Goal: Task Accomplishment & Management: Use online tool/utility

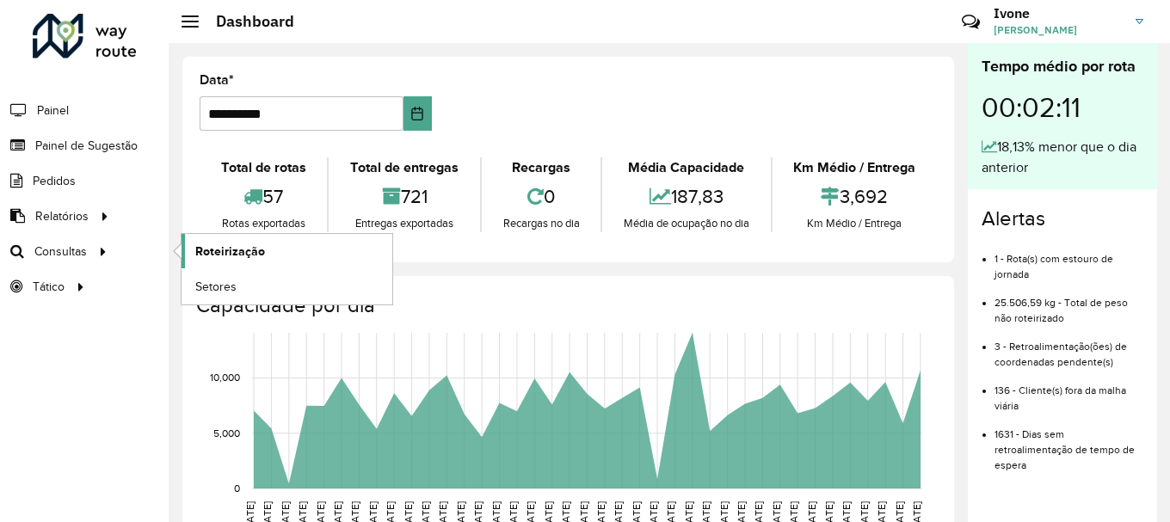
click at [268, 248] on link "Roteirização" at bounding box center [287, 251] width 211 height 34
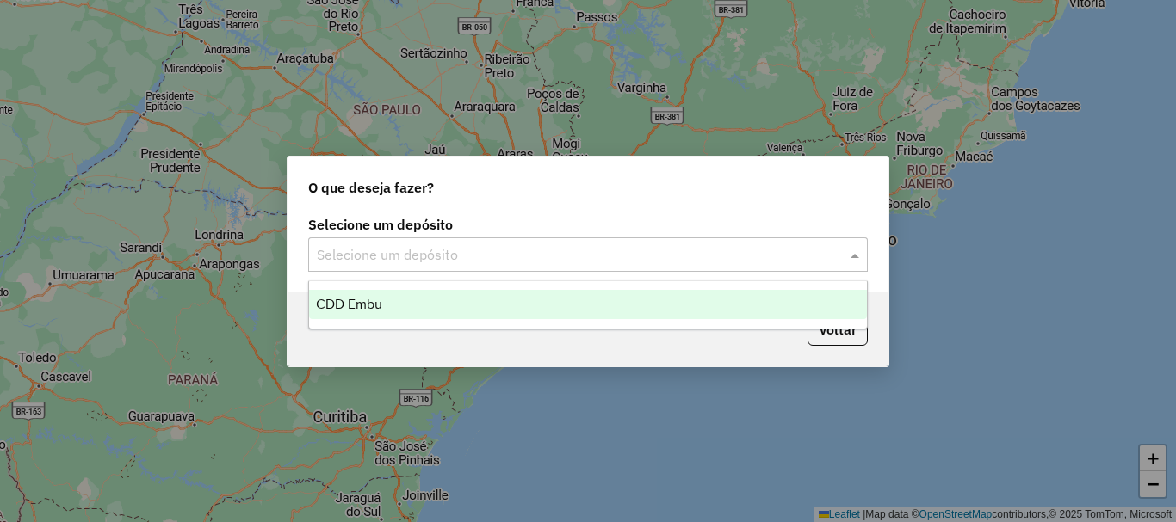
click at [393, 253] on input "text" at bounding box center [571, 255] width 508 height 21
click at [343, 303] on span "CDD Embu" at bounding box center [349, 304] width 66 height 15
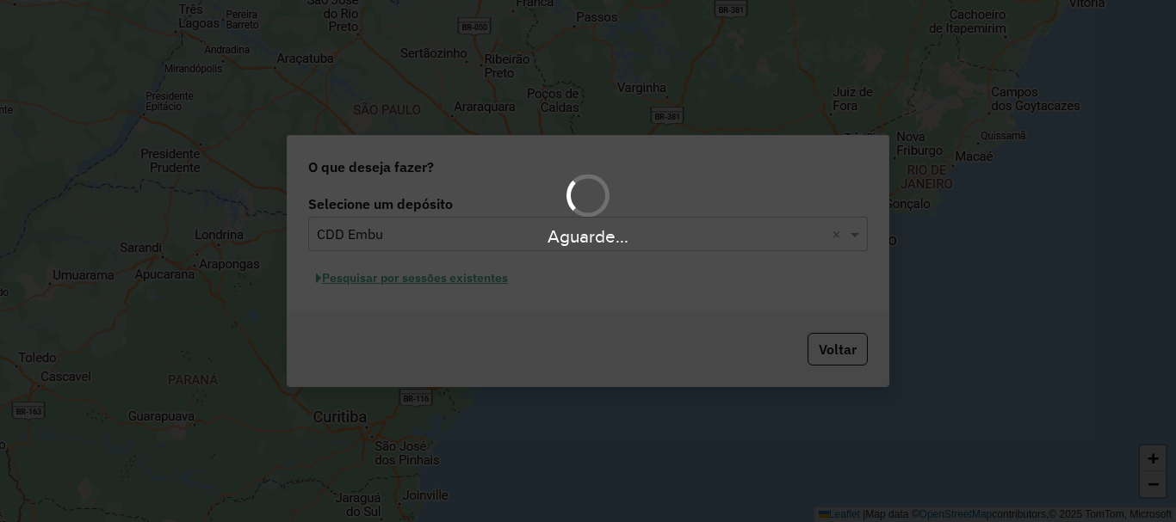
click at [380, 282] on div "Aguarde..." at bounding box center [588, 261] width 1176 height 522
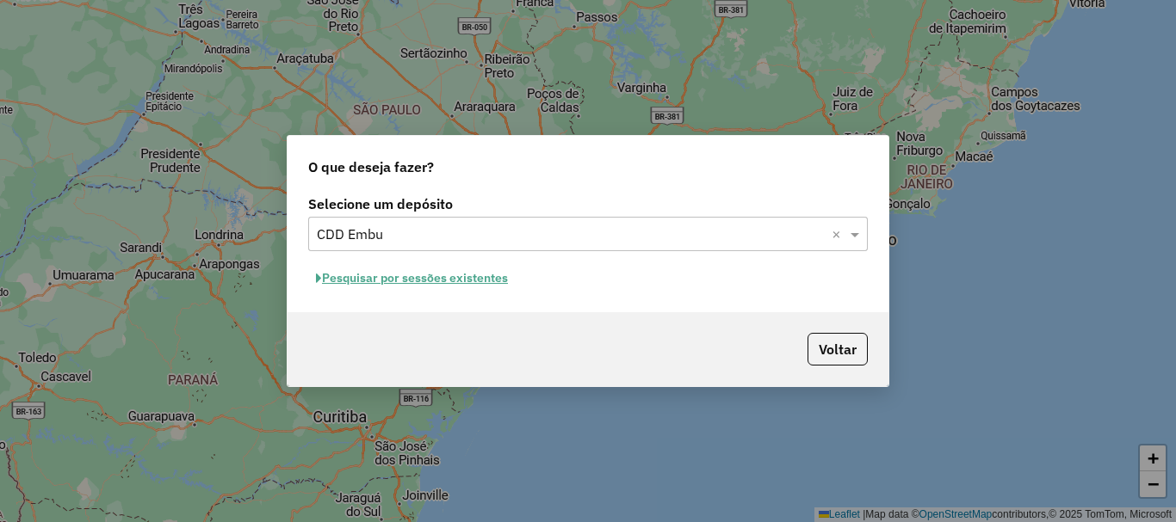
click at [466, 246] on div "Selecione um depósito × CDD Embu ×" at bounding box center [587, 234] width 559 height 34
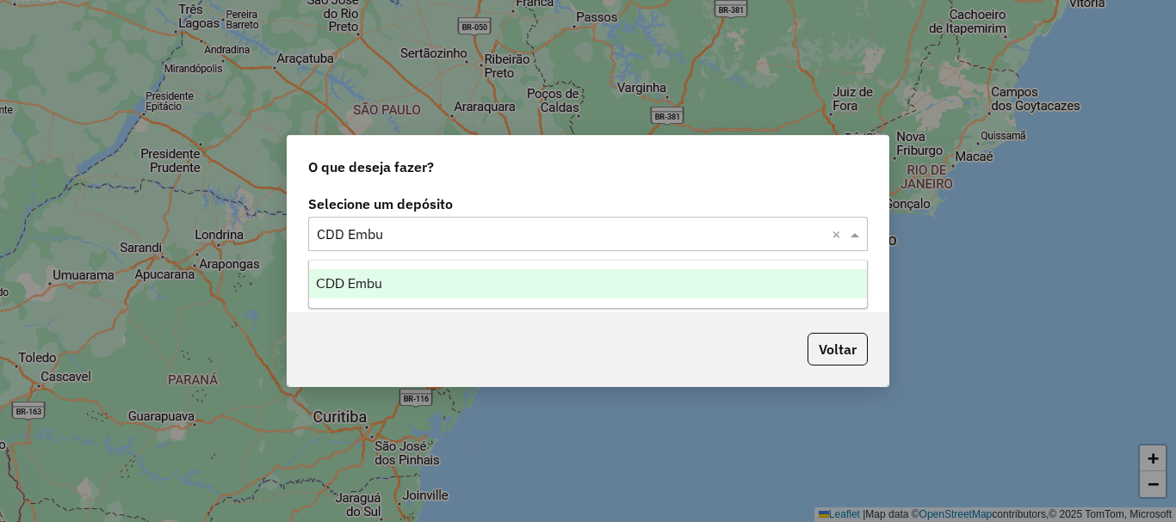
click at [404, 285] on div "CDD Embu" at bounding box center [588, 283] width 558 height 29
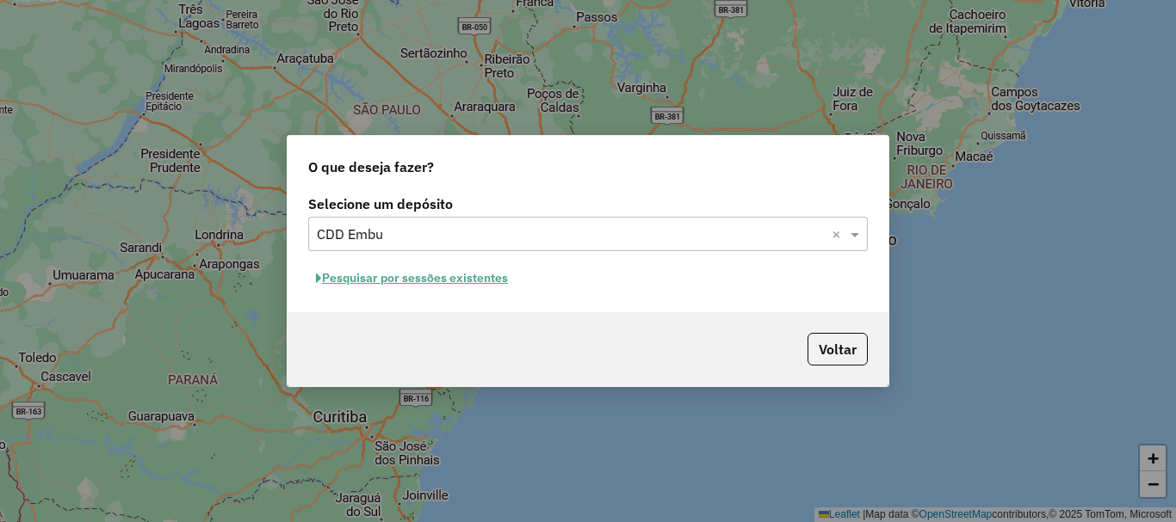
click at [392, 278] on button "Pesquisar por sessões existentes" at bounding box center [411, 278] width 207 height 27
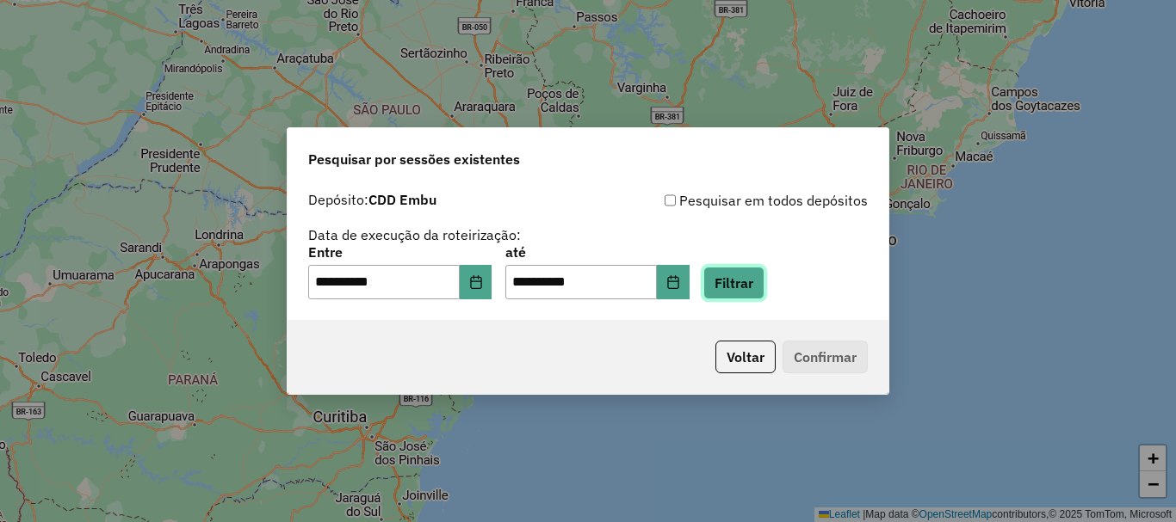
drag, startPoint x: 780, startPoint y: 283, endPoint x: 756, endPoint y: 286, distance: 24.2
click at [764, 283] on button "Filtrar" at bounding box center [733, 283] width 61 height 33
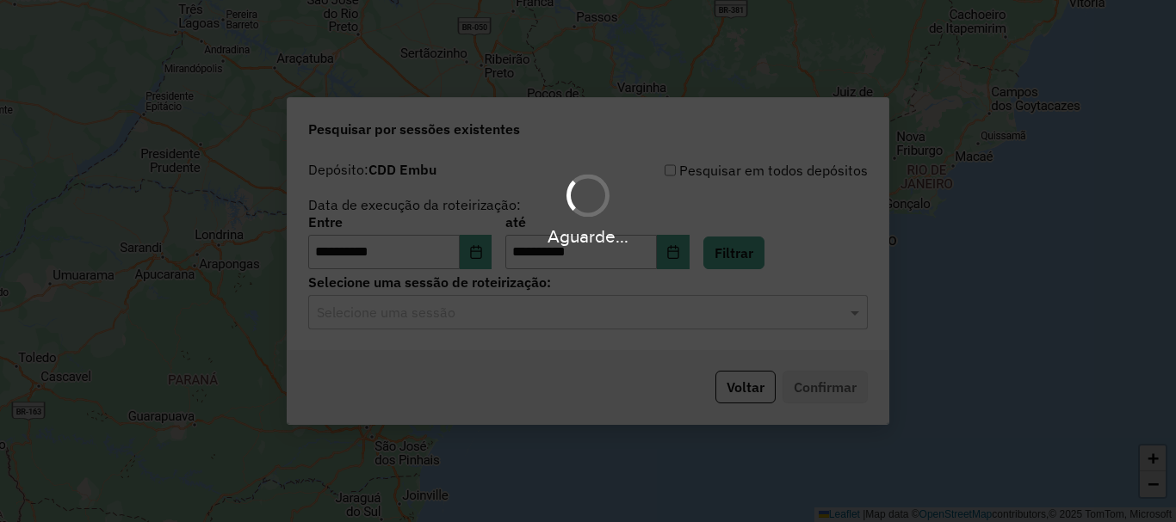
click at [371, 310] on div "Aguarde..." at bounding box center [588, 261] width 1176 height 522
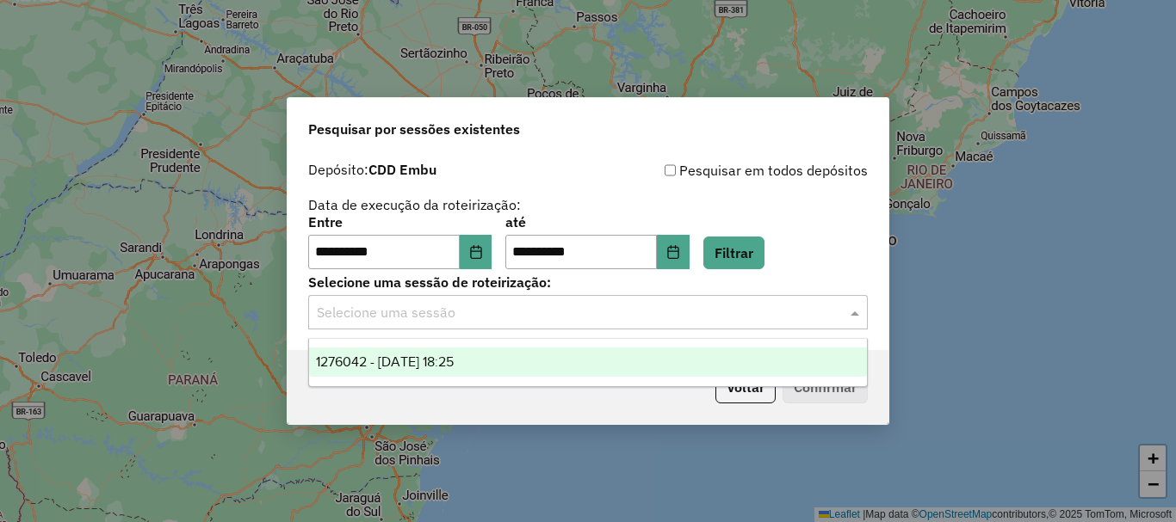
click at [371, 311] on input "text" at bounding box center [571, 313] width 508 height 21
click at [378, 367] on span "1276042 - 15/09/2025 18:25" at bounding box center [385, 362] width 138 height 15
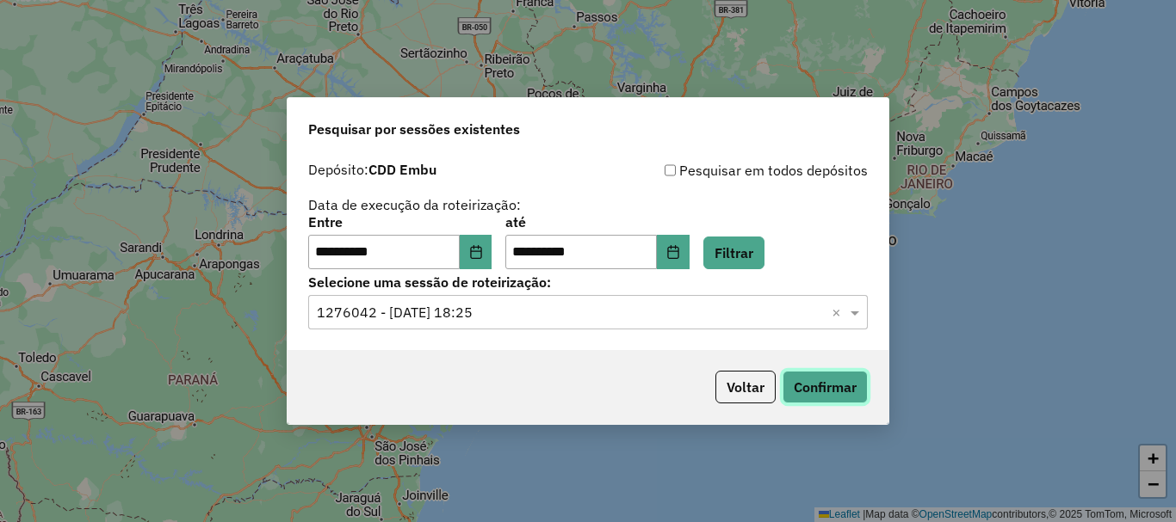
click at [839, 381] on button "Confirmar" at bounding box center [824, 387] width 85 height 33
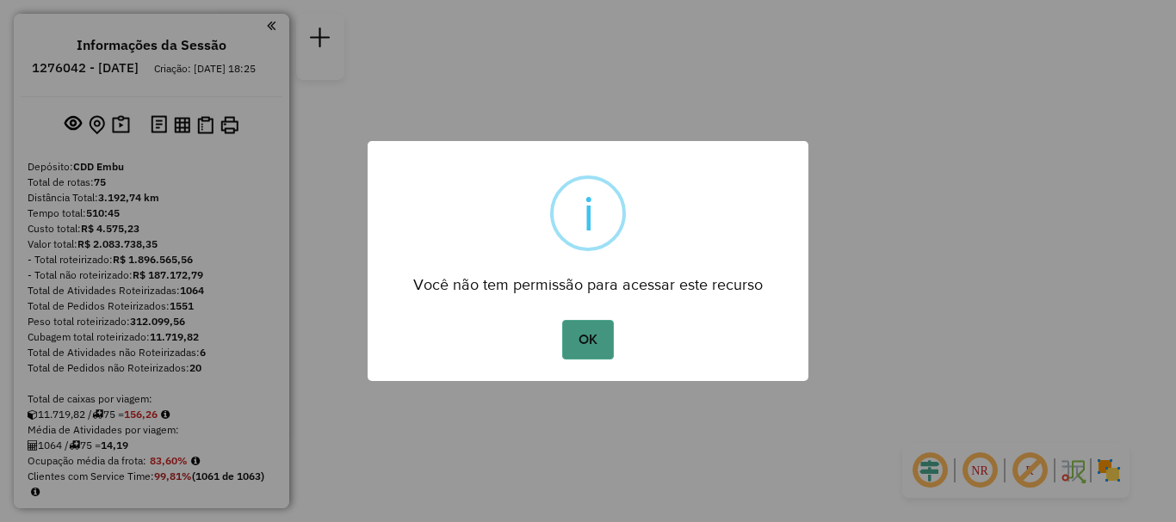
click at [585, 330] on button "OK" at bounding box center [587, 340] width 51 height 40
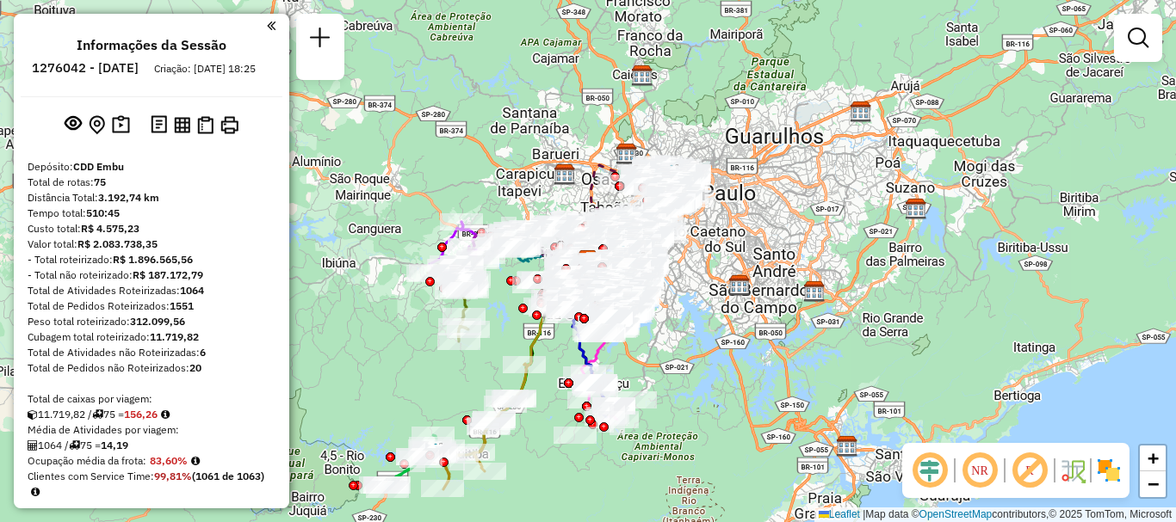
click at [1114, 458] on img at bounding box center [1109, 471] width 28 height 28
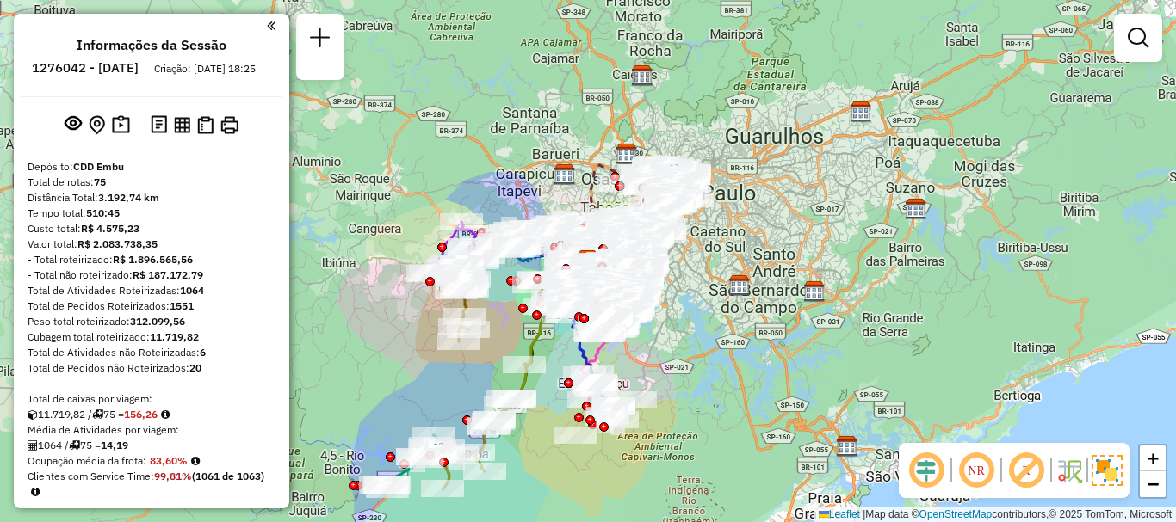
drag, startPoint x: 1020, startPoint y: 464, endPoint x: 945, endPoint y: 475, distance: 75.7
click at [1020, 463] on em at bounding box center [1025, 470] width 41 height 41
click at [952, 457] on img at bounding box center [951, 471] width 9 height 28
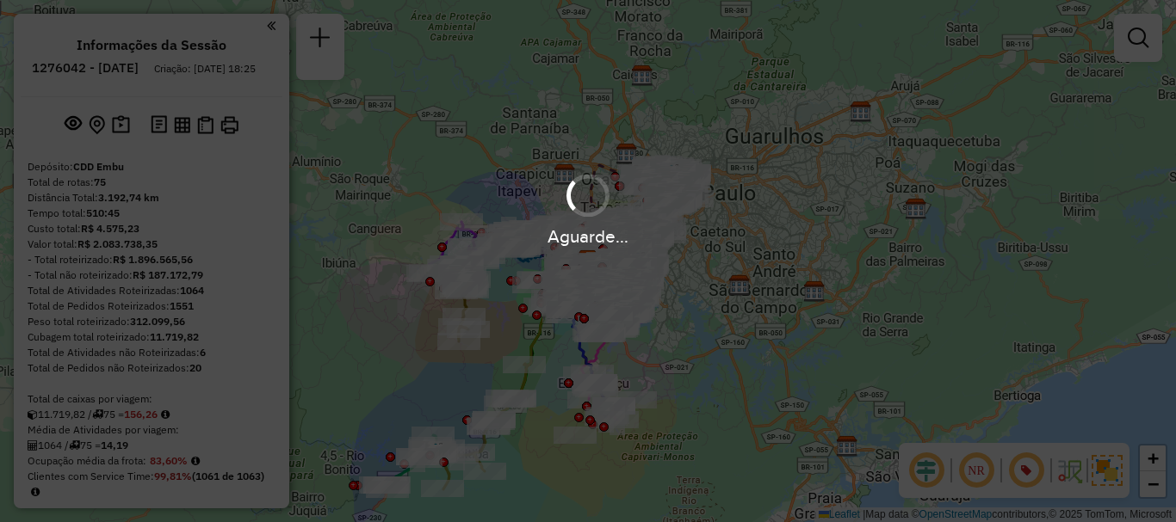
click at [974, 466] on div "Aguarde..." at bounding box center [588, 261] width 1176 height 522
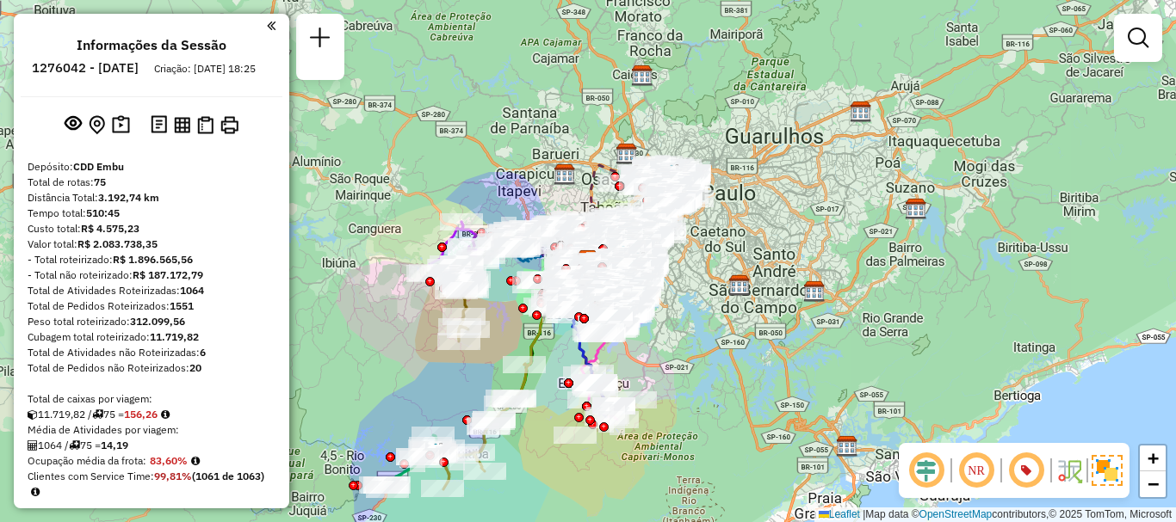
scroll to position [3168, 0]
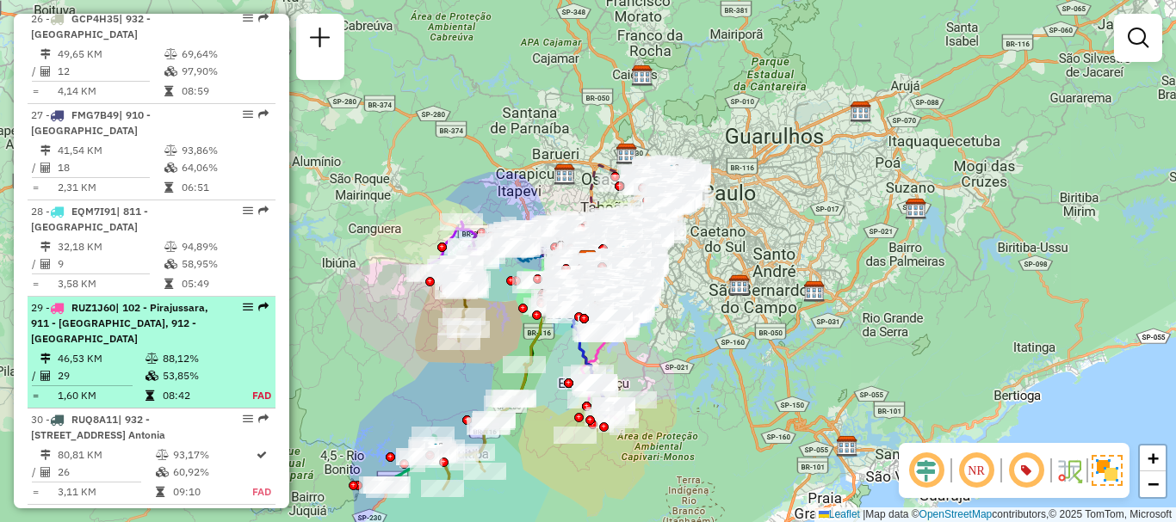
click at [159, 300] on div "29 - RUZ1J60 | 102 - Pirajussara, 911 - Taboão da Serra I, 912 - Taboão da Serr…" at bounding box center [122, 323] width 182 height 46
select select "**********"
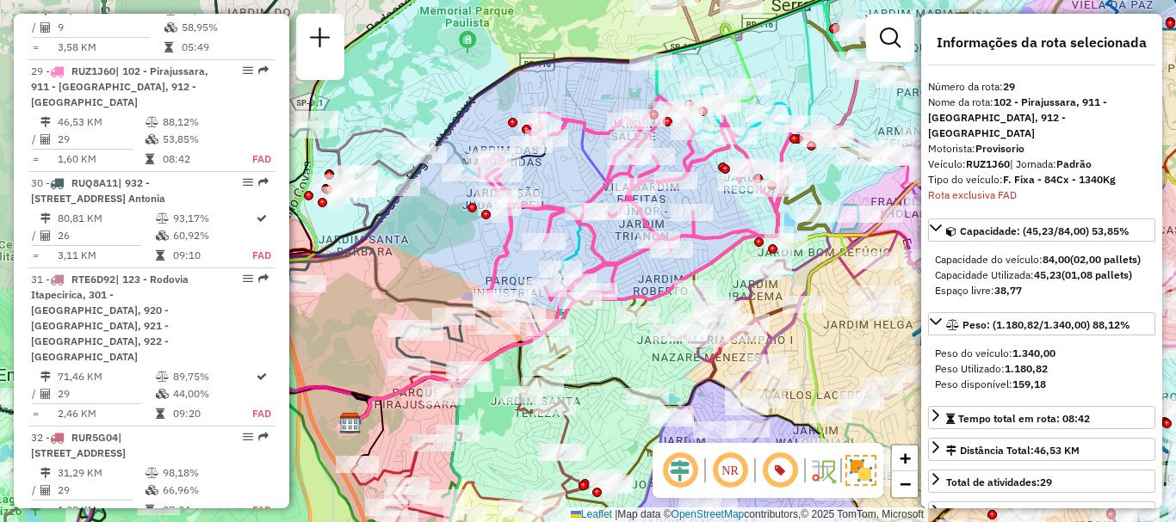
scroll to position [5751, 0]
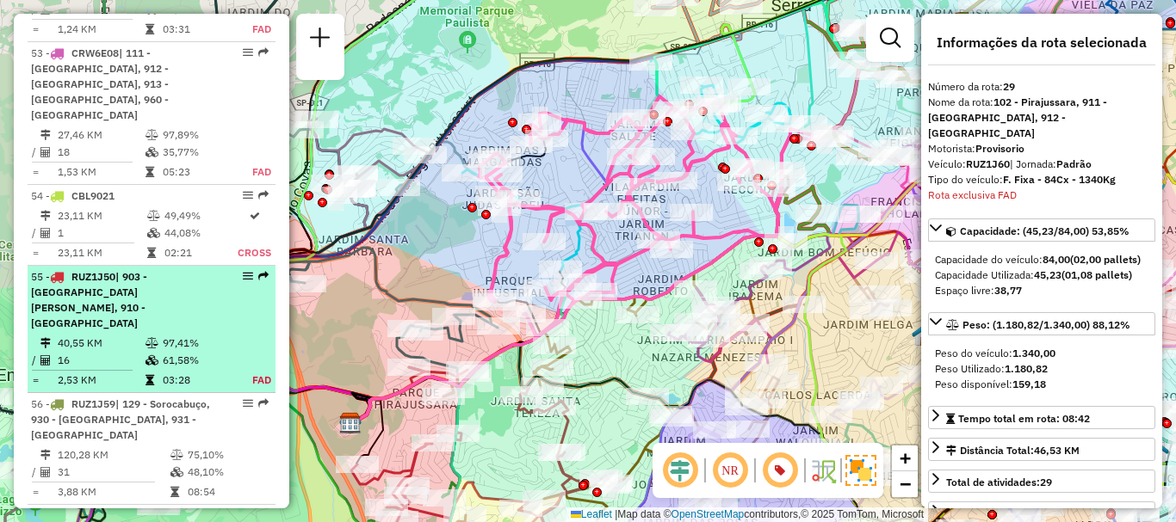
click at [74, 278] on span "| 903 - Parque Luiz Carlos Prestes, 910 - Parque Ipê" at bounding box center [89, 299] width 116 height 59
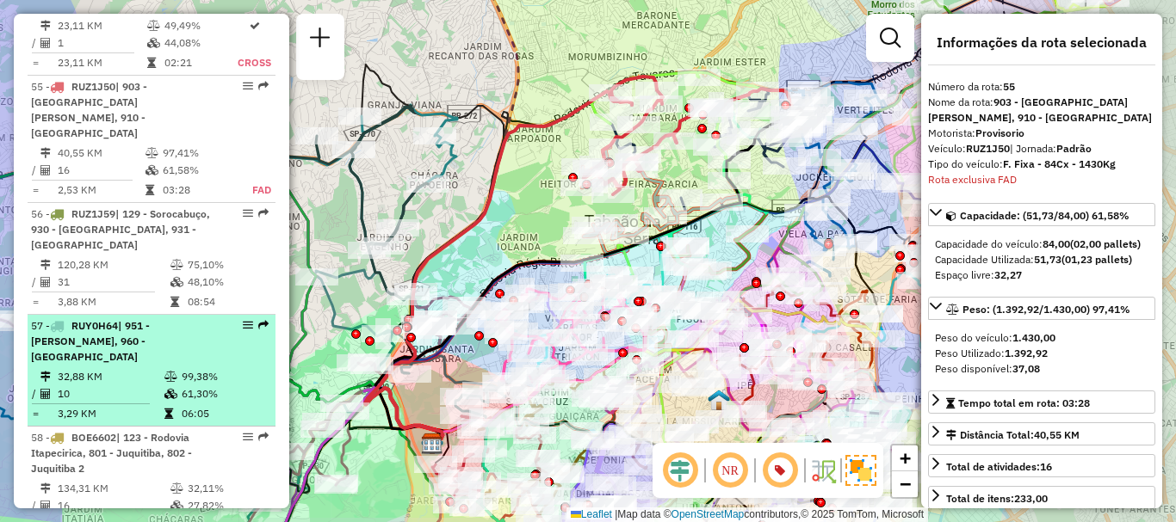
scroll to position [5988, 0]
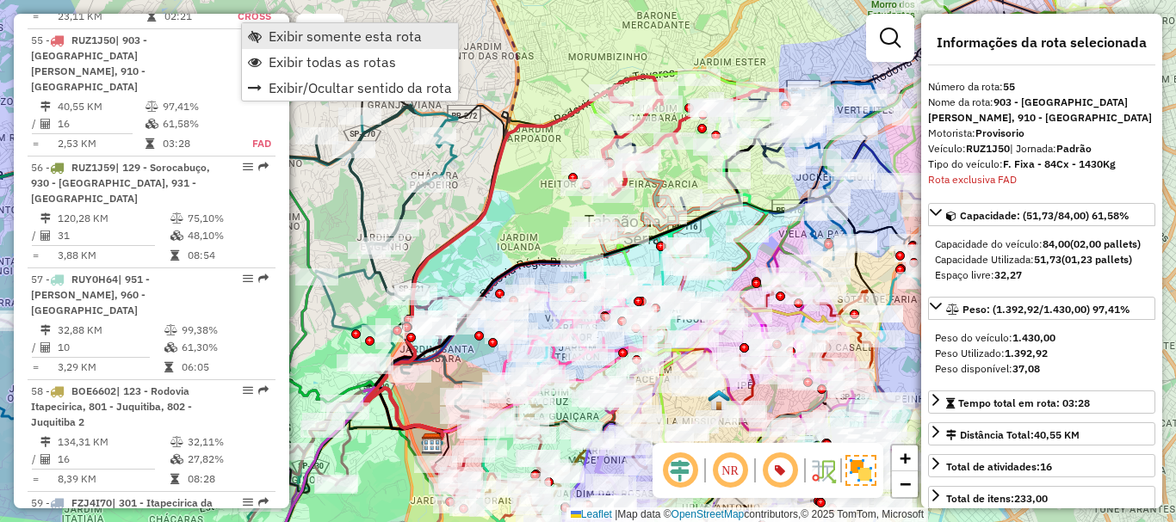
click at [273, 40] on span "Exibir somente esta rota" at bounding box center [344, 36] width 153 height 14
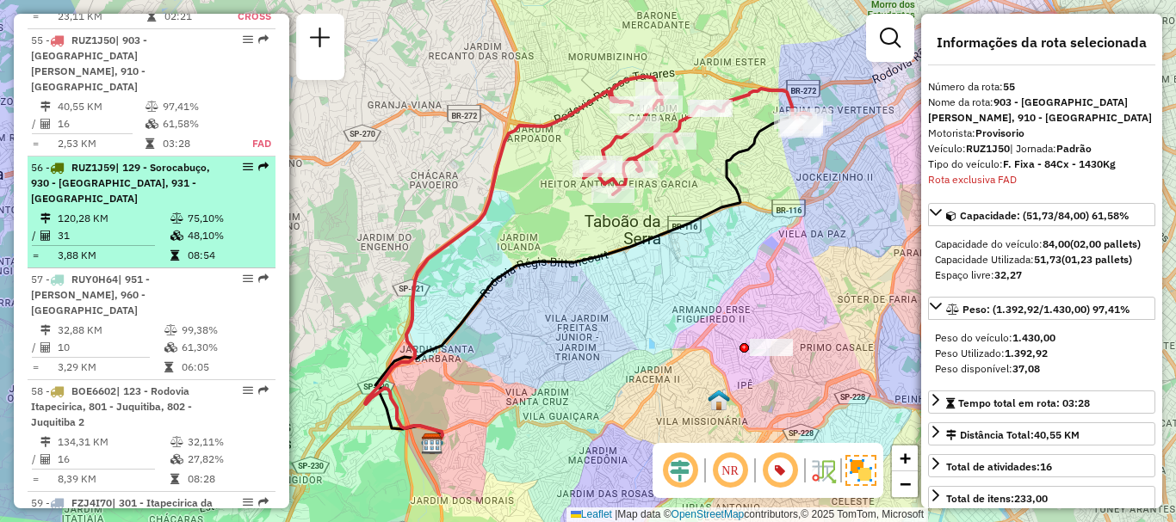
click at [96, 247] on td "3,88 KM" at bounding box center [113, 255] width 113 height 17
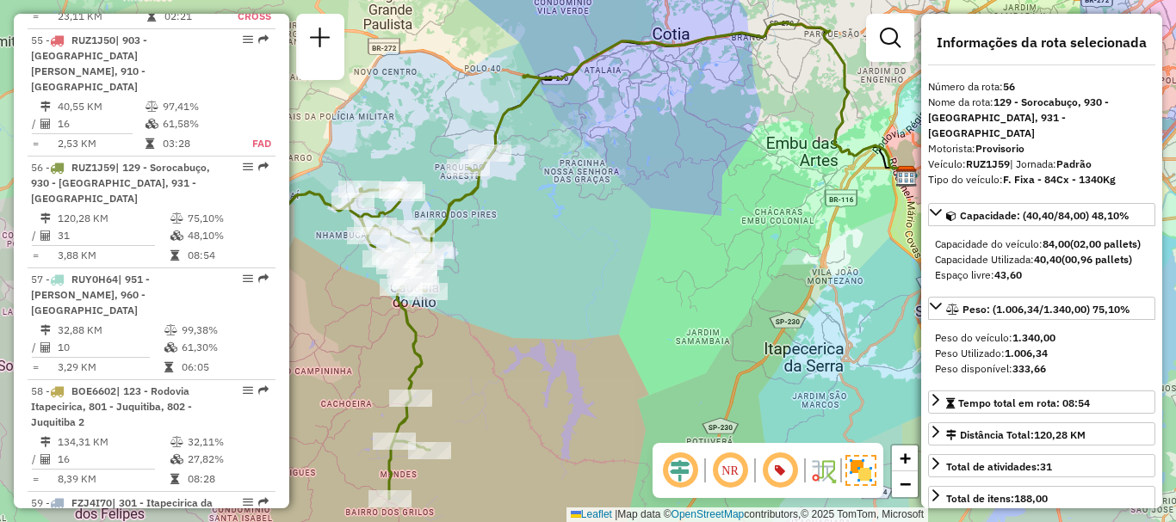
scroll to position [3712, 0]
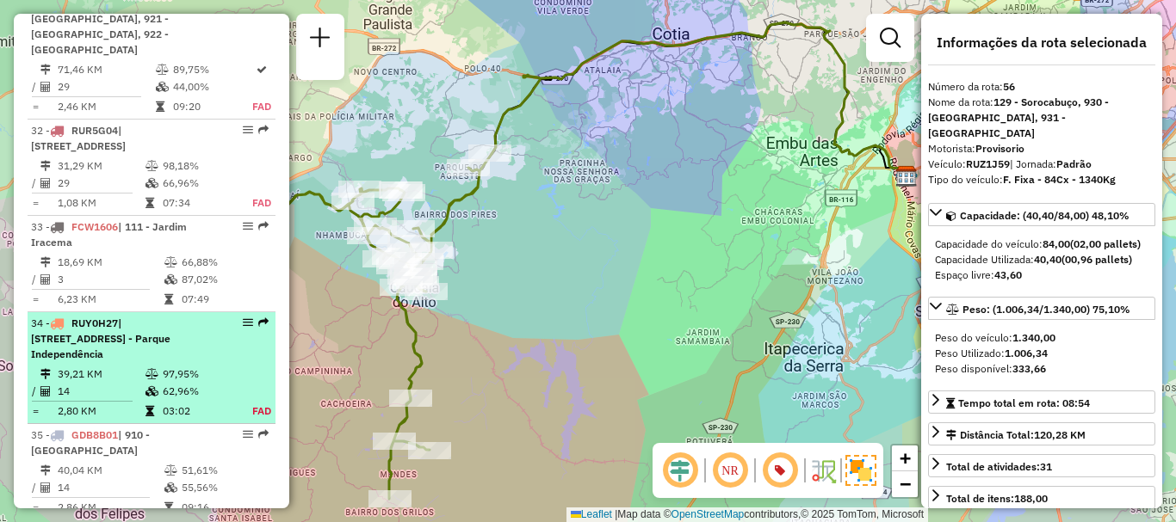
click at [178, 316] on div "34 - RUY0H27 | 100 - Santo Eduardo, 211 - Jardim Nakamura, 212 - Parque Indepen…" at bounding box center [122, 339] width 182 height 46
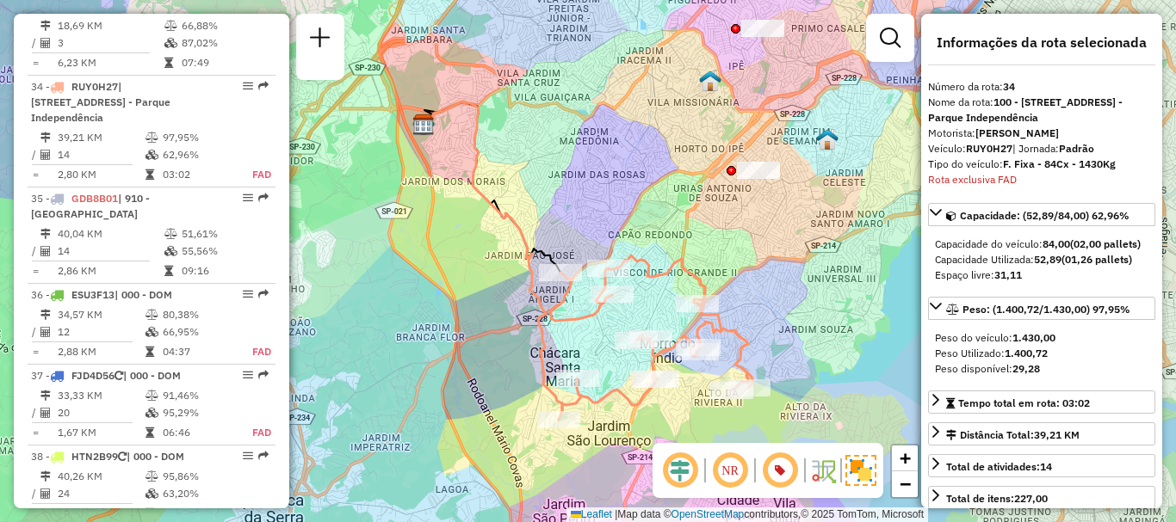
scroll to position [5959, 0]
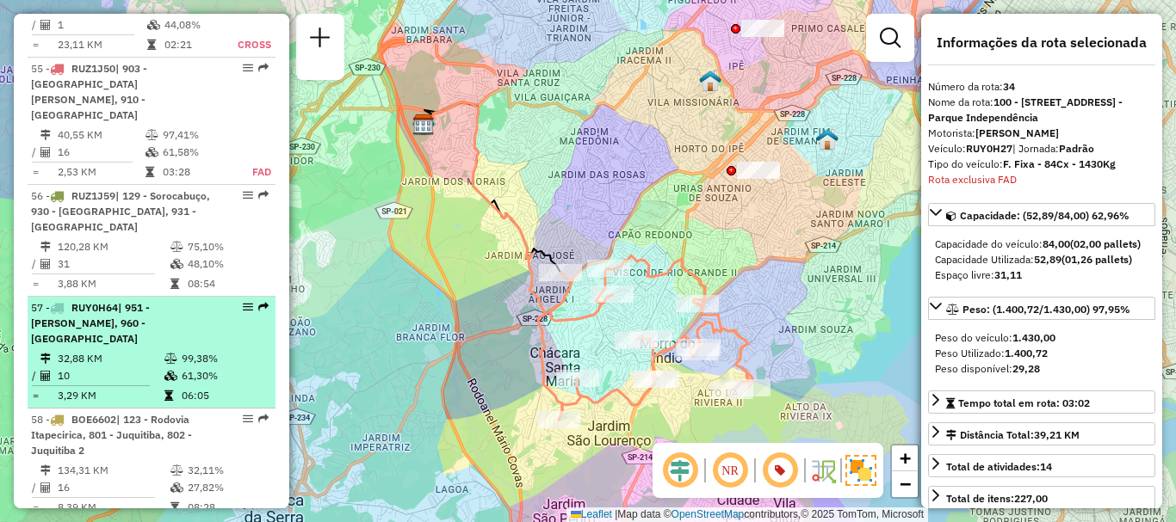
click at [168, 391] on icon at bounding box center [168, 396] width 9 height 10
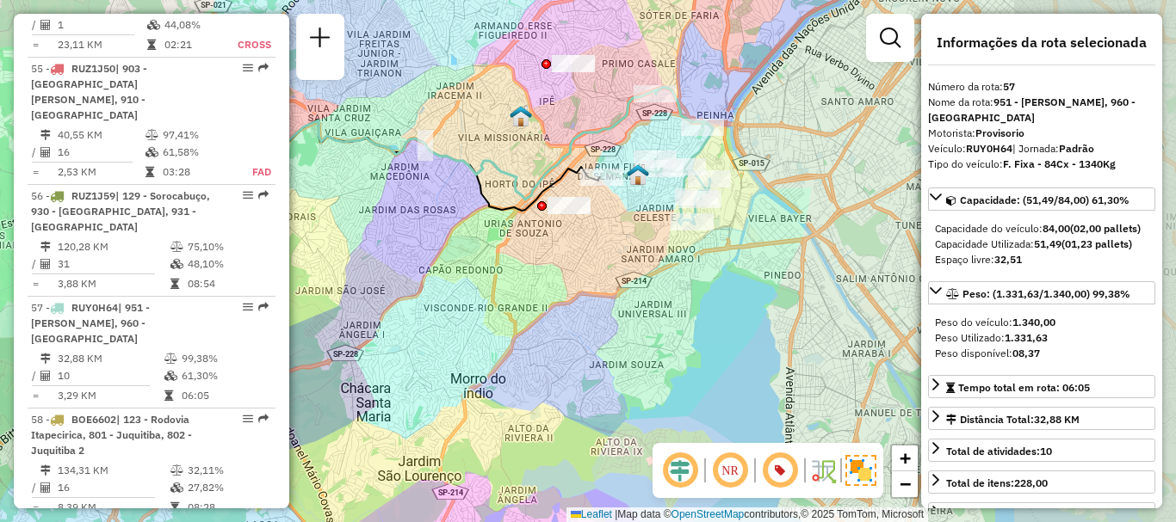
click at [734, 473] on em at bounding box center [729, 470] width 41 height 41
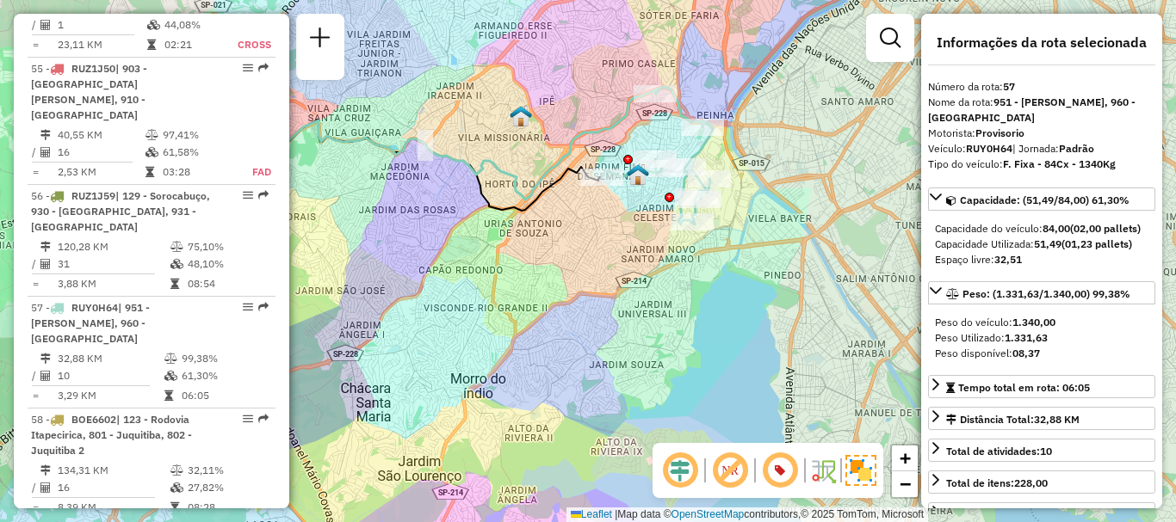
scroll to position [3280, 0]
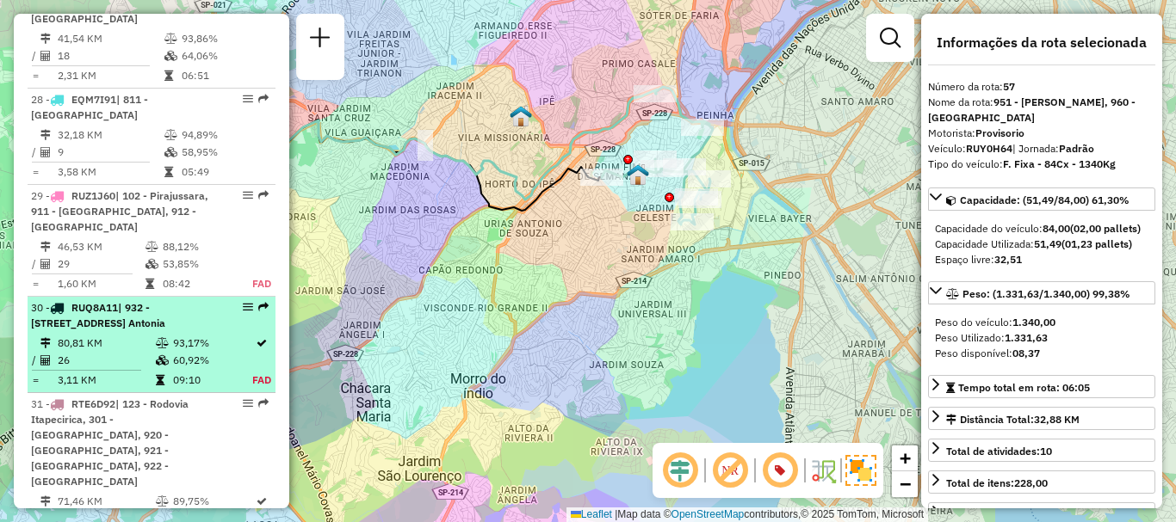
click at [134, 335] on td "80,81 KM" at bounding box center [106, 343] width 98 height 17
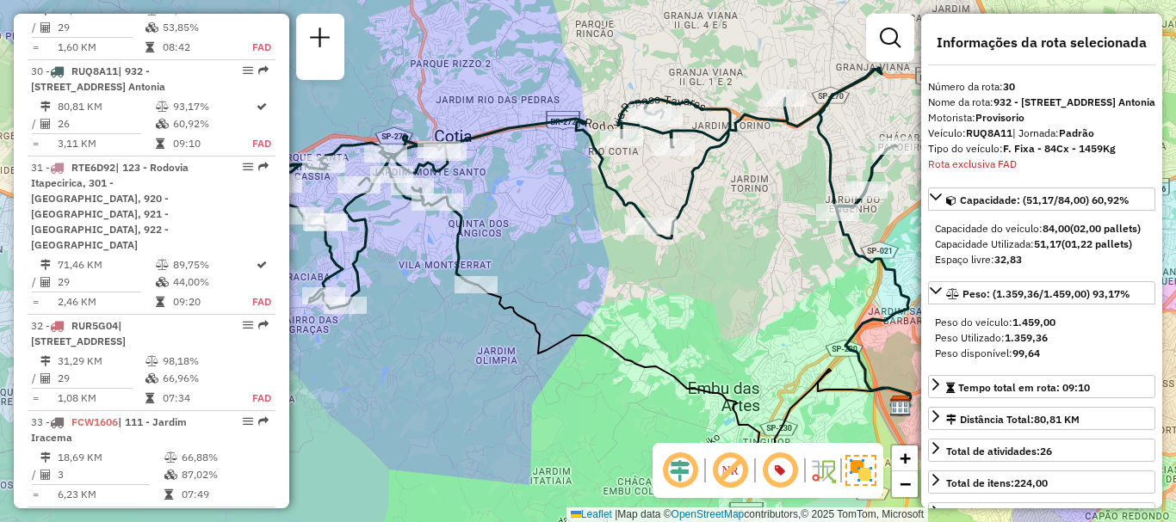
scroll to position [5847, 0]
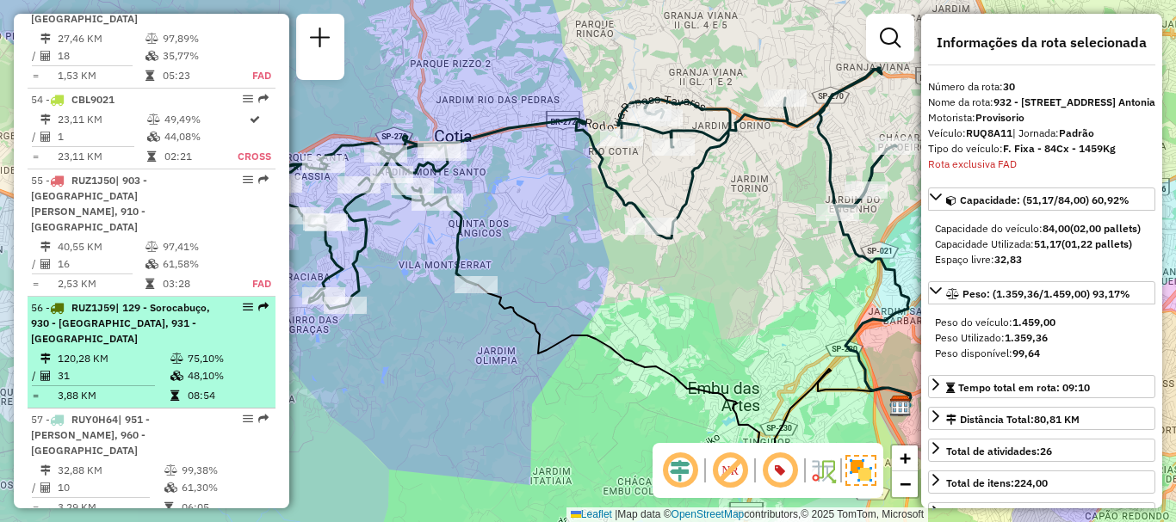
click at [58, 350] on td "120,28 KM" at bounding box center [113, 358] width 113 height 17
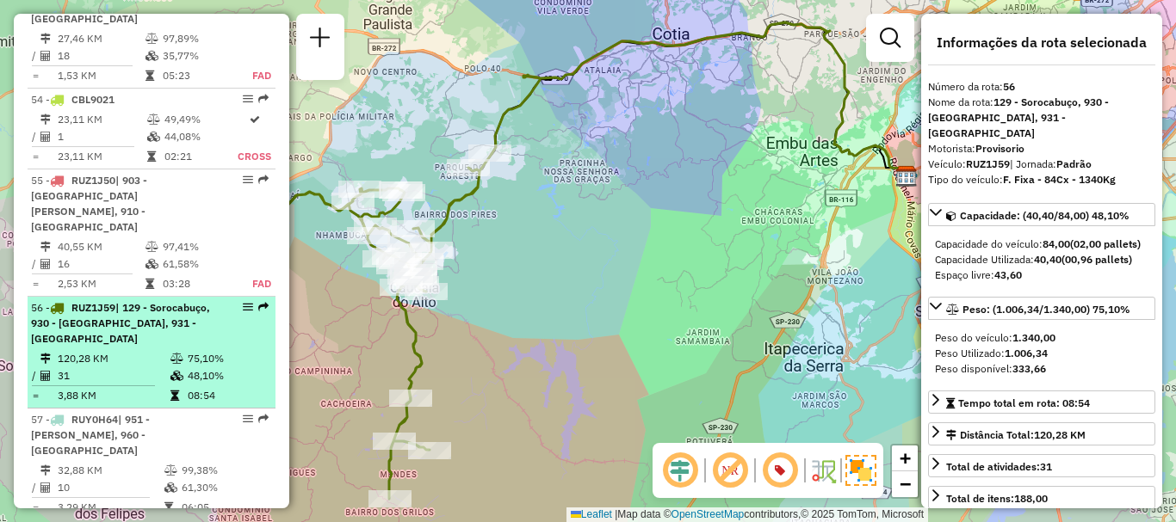
scroll to position [1305, 0]
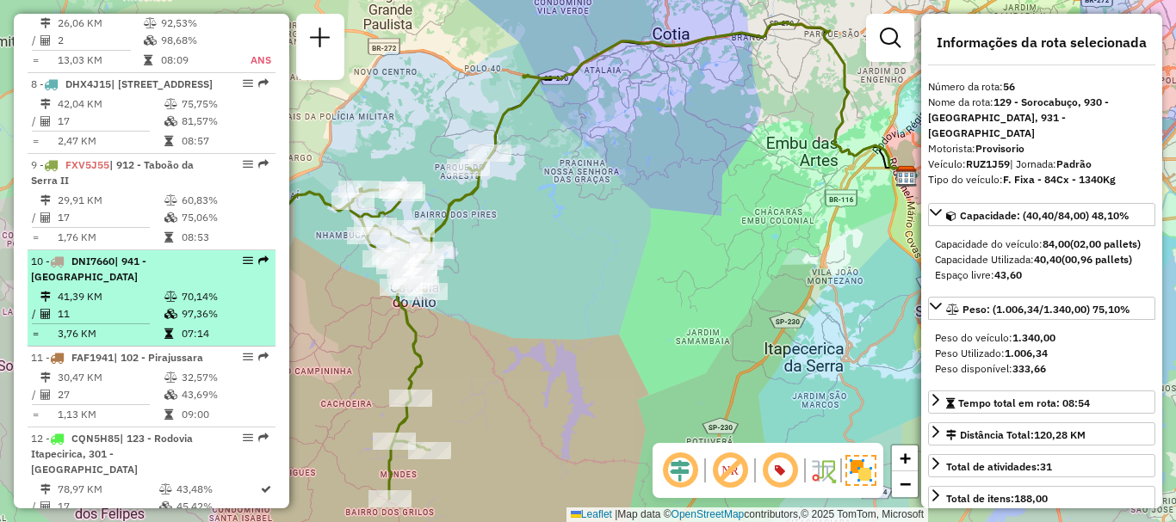
click at [93, 257] on span "DNI7660" at bounding box center [92, 261] width 43 height 13
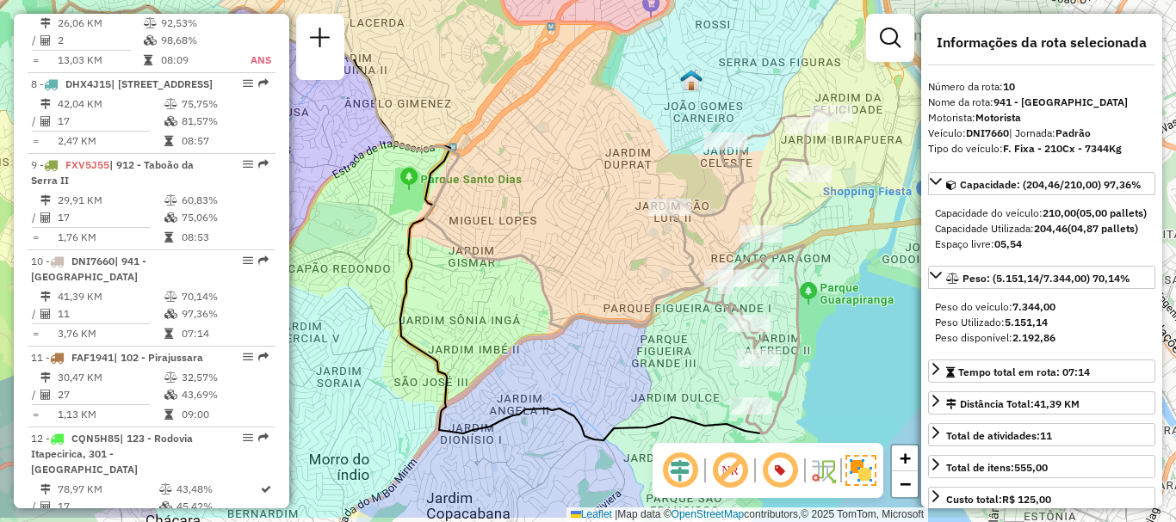
drag, startPoint x: 541, startPoint y: 224, endPoint x: 359, endPoint y: 170, distance: 190.1
click at [345, 176] on div "Janela de atendimento Grade de atendimento Capacidade Transportadoras Veículos …" at bounding box center [588, 261] width 1176 height 522
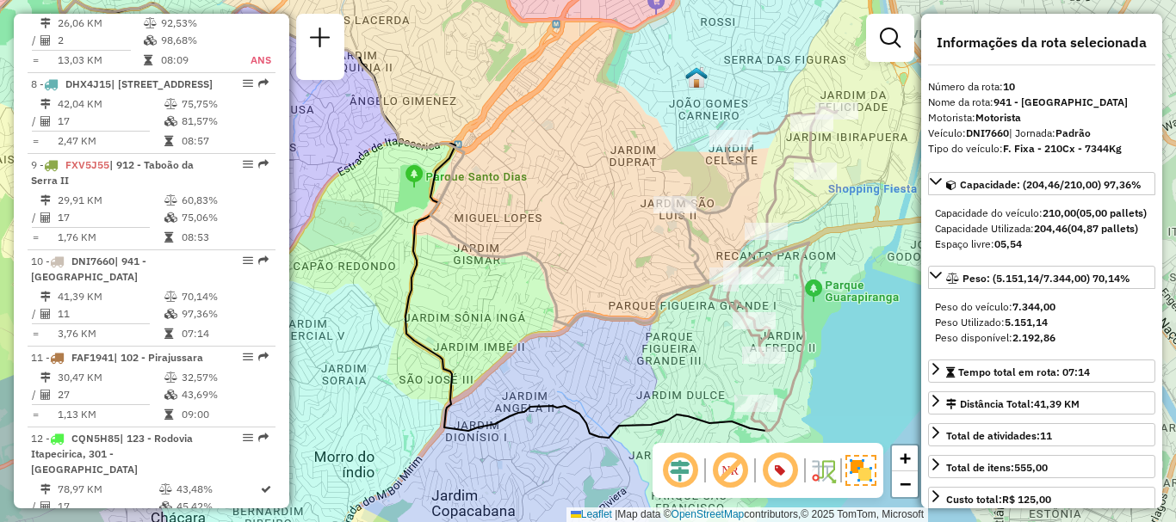
scroll to position [824, 0]
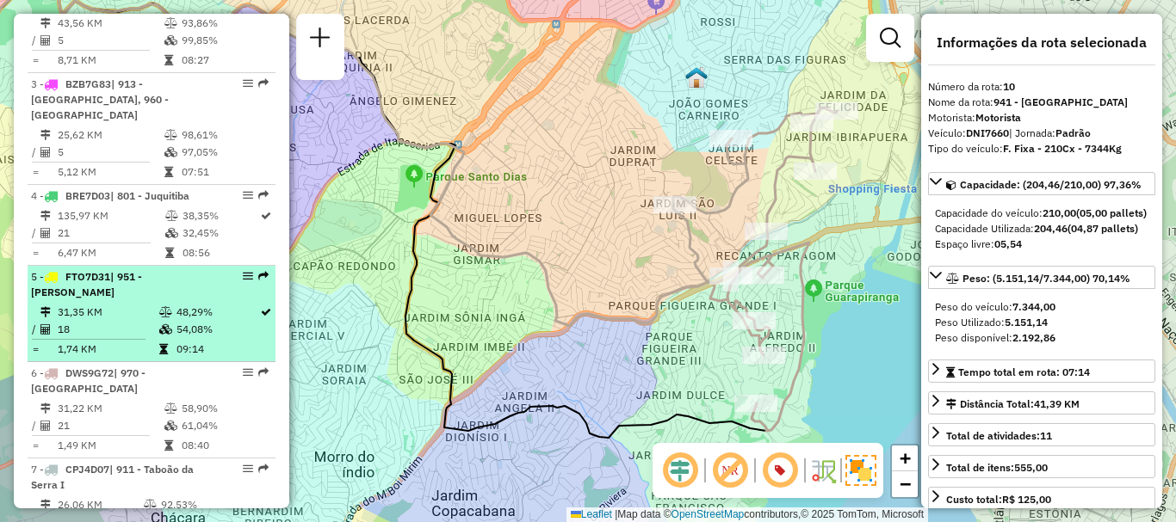
click at [127, 321] on td "18" at bounding box center [108, 329] width 102 height 17
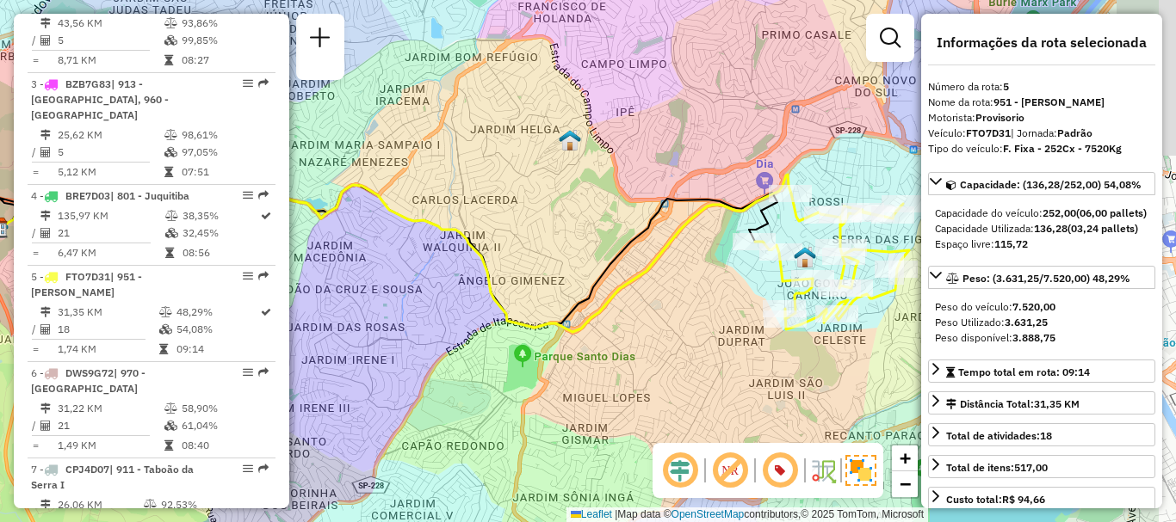
drag, startPoint x: 592, startPoint y: 275, endPoint x: 376, endPoint y: 242, distance: 218.6
click at [376, 242] on icon at bounding box center [394, 241] width 793 height 182
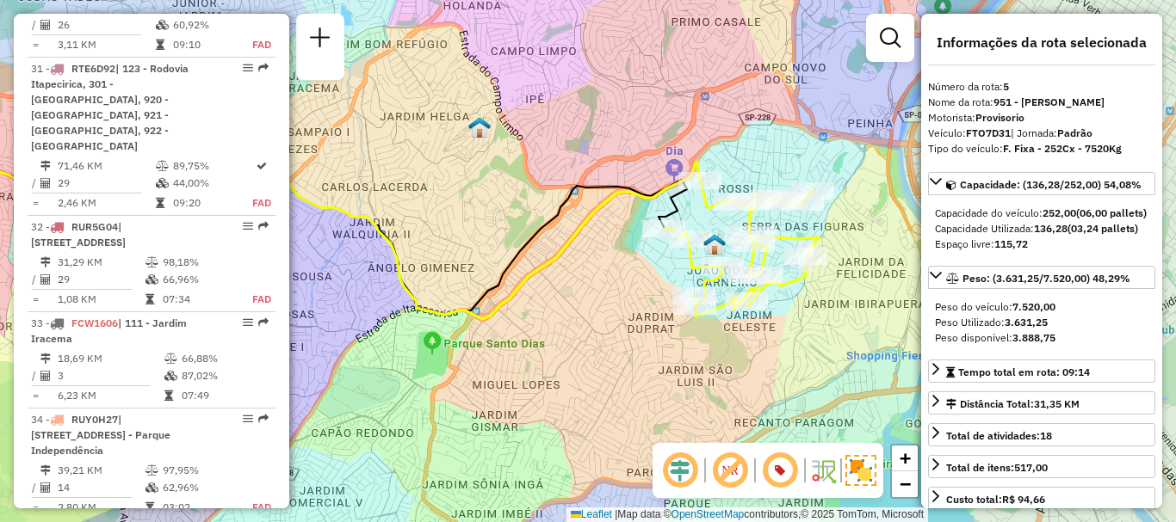
scroll to position [1483, 0]
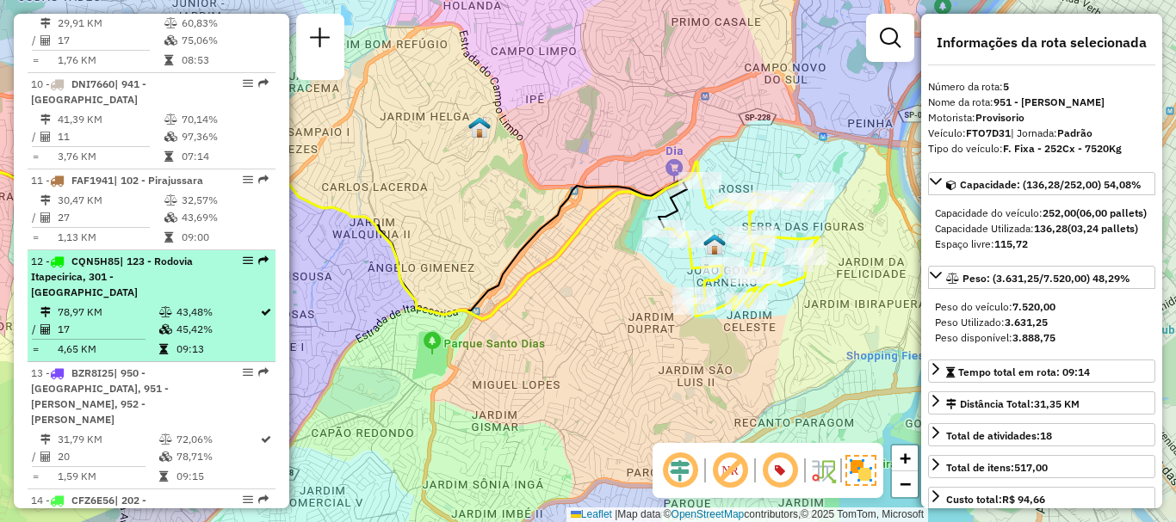
click at [157, 263] on span "| 123 - Rodovia Itapecirica, 301 - Itapecirica da Serra" at bounding box center [112, 277] width 162 height 44
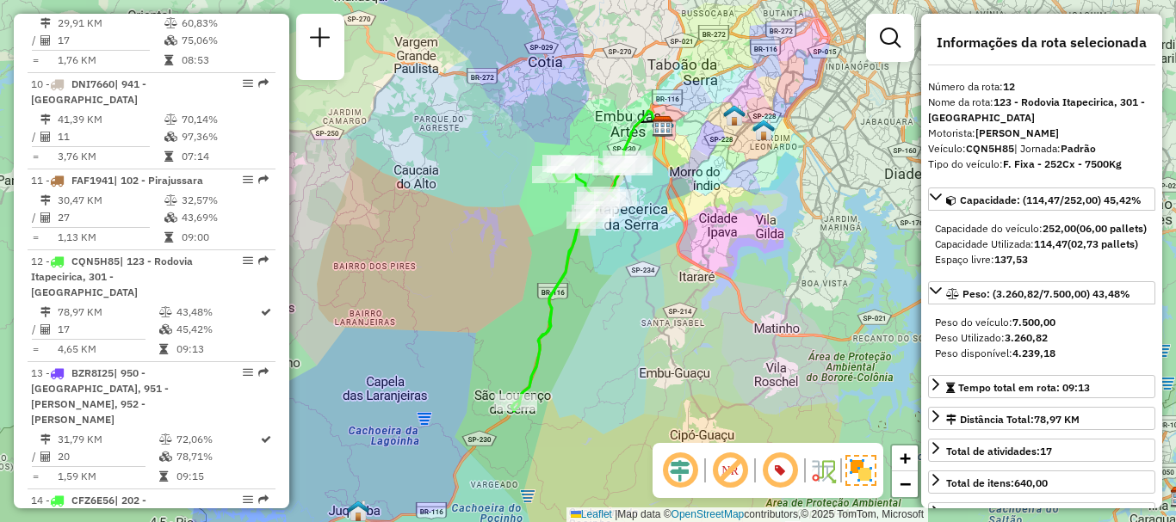
scroll to position [2092, 0]
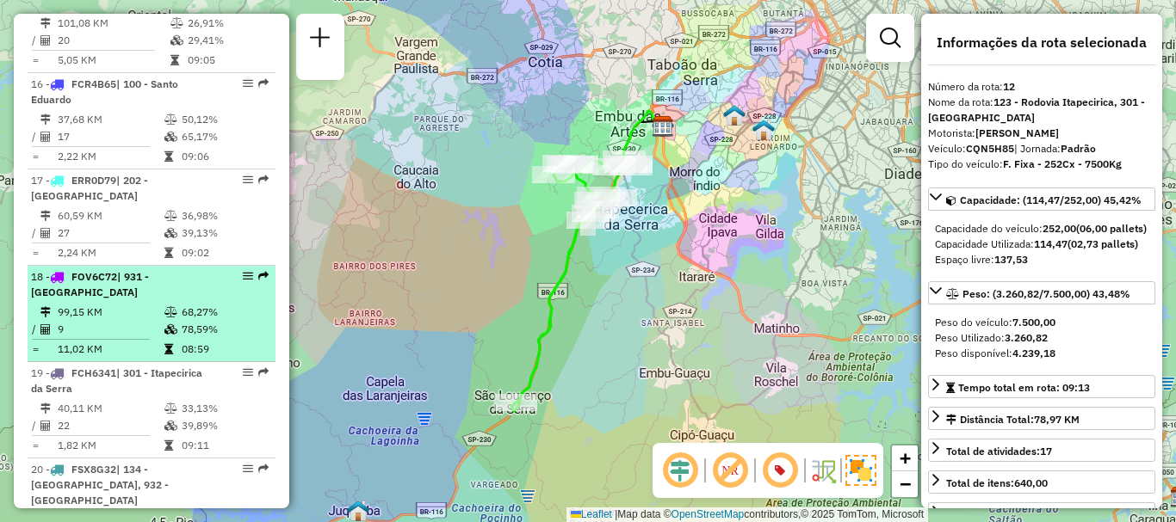
click at [71, 304] on td "99,15 KM" at bounding box center [110, 312] width 107 height 17
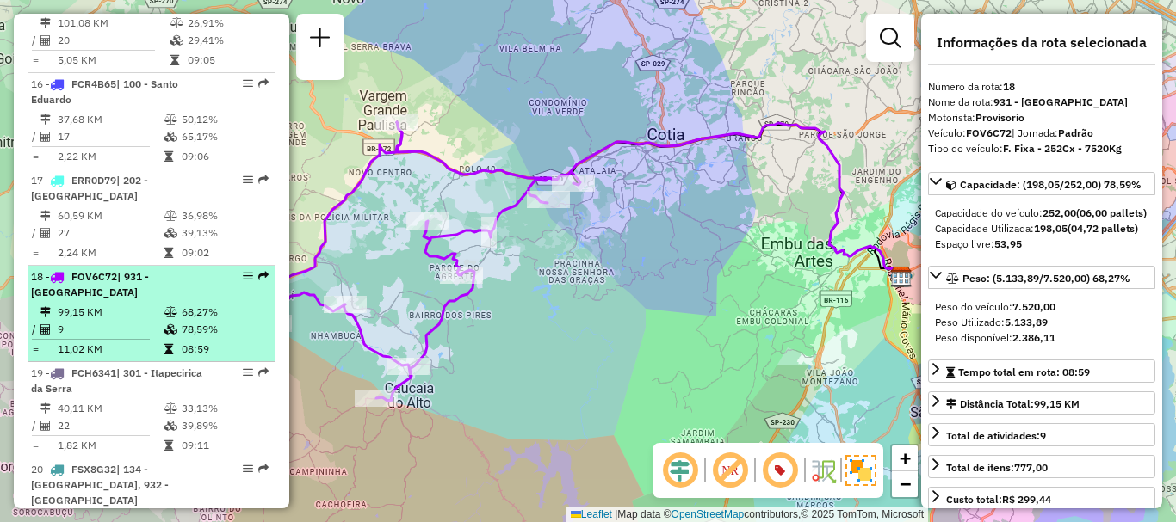
scroll to position [1113, 0]
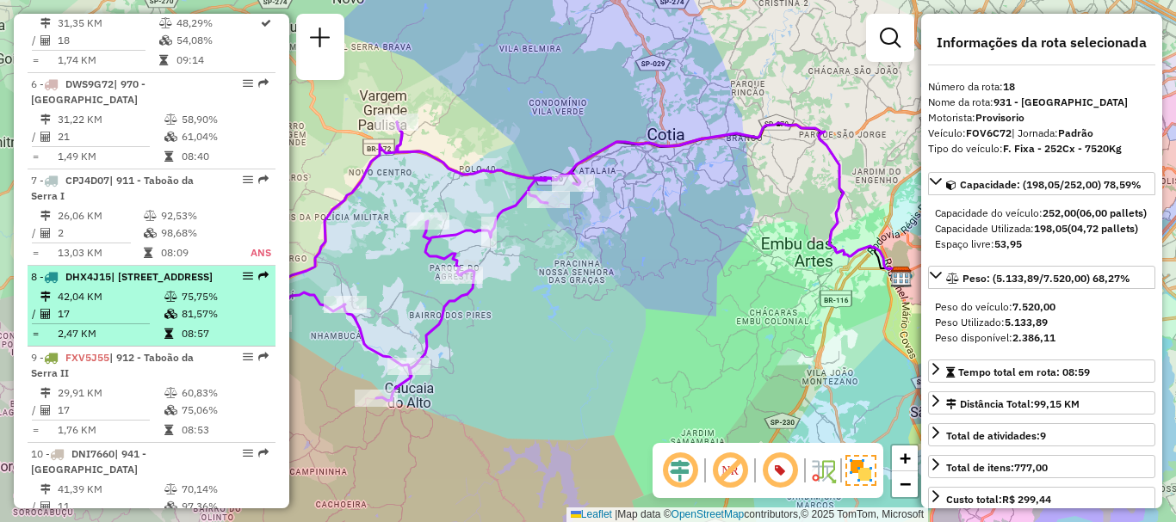
click at [45, 286] on li "8 - DHX4J15 | 941 - Jardim São Luiz, 942 - Jardim Copacabana 42,04 KM 75,75% / …" at bounding box center [152, 306] width 248 height 81
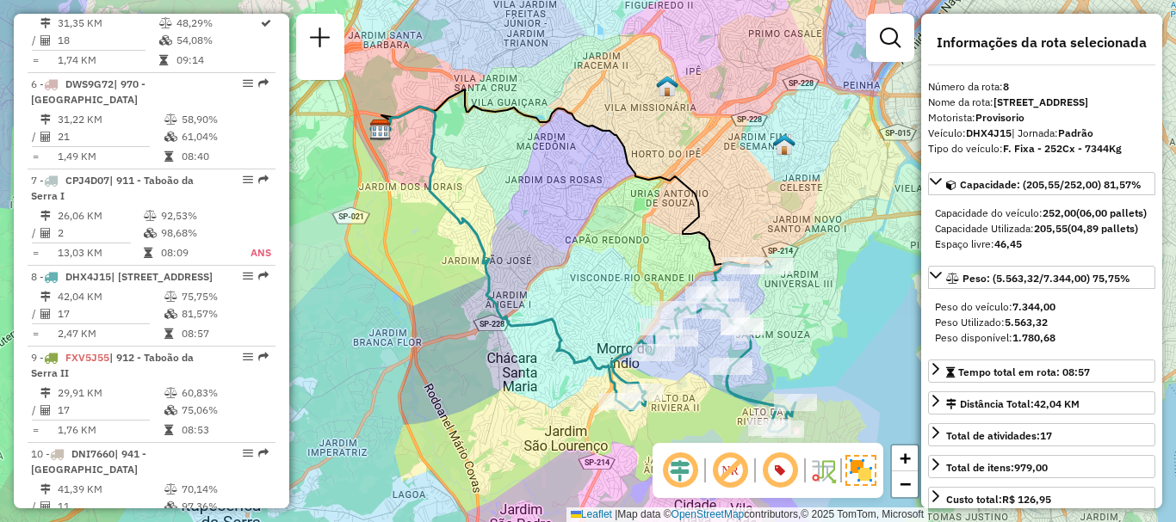
scroll to position [1402, 0]
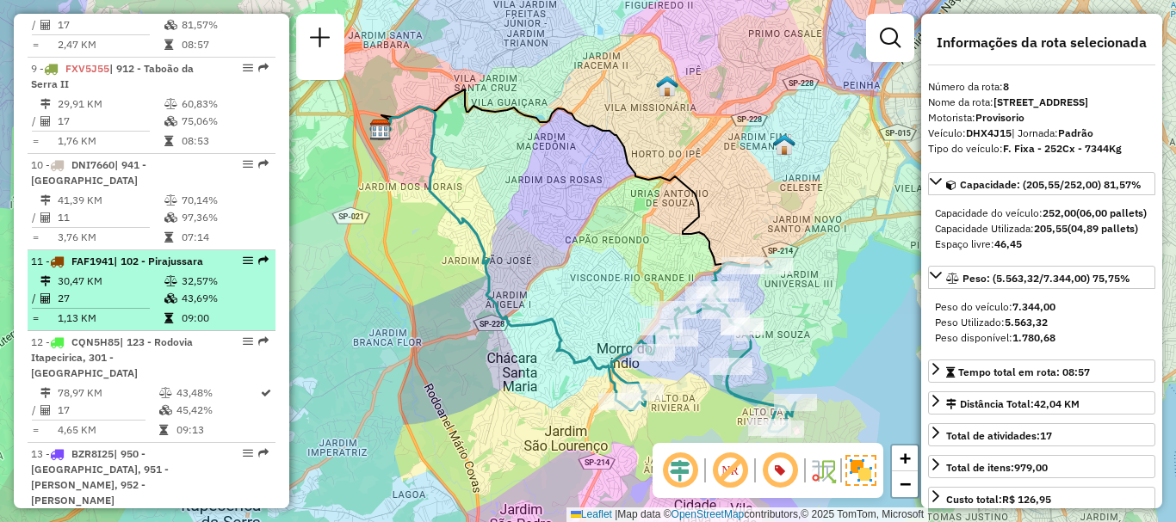
click at [72, 291] on td "27" at bounding box center [110, 298] width 107 height 17
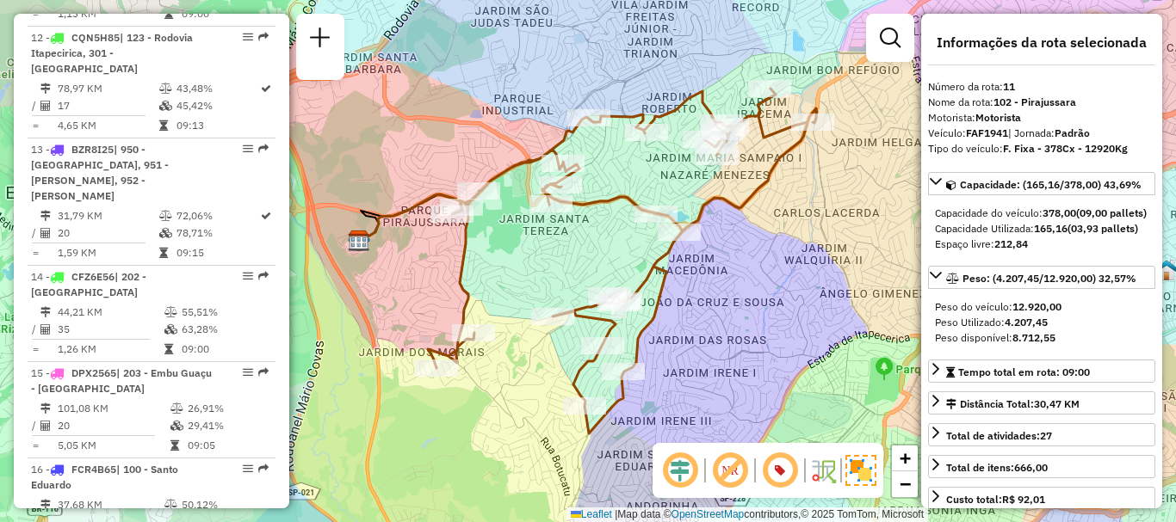
scroll to position [2285, 0]
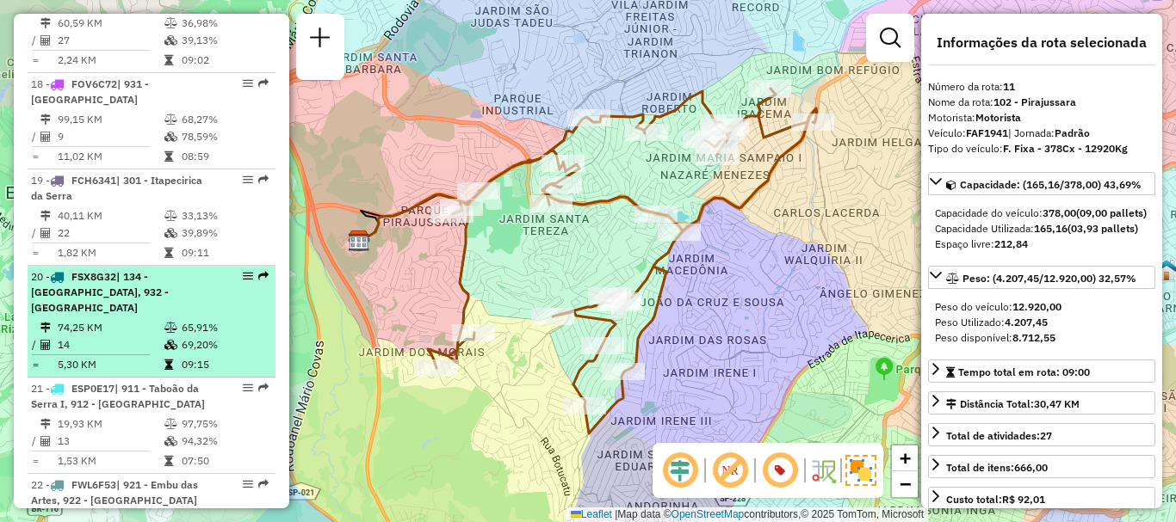
click at [127, 296] on div "20 - FSX8G32 | 134 - Vargem Grande Paulista, 932 - Jardim Passárgada" at bounding box center [122, 292] width 182 height 46
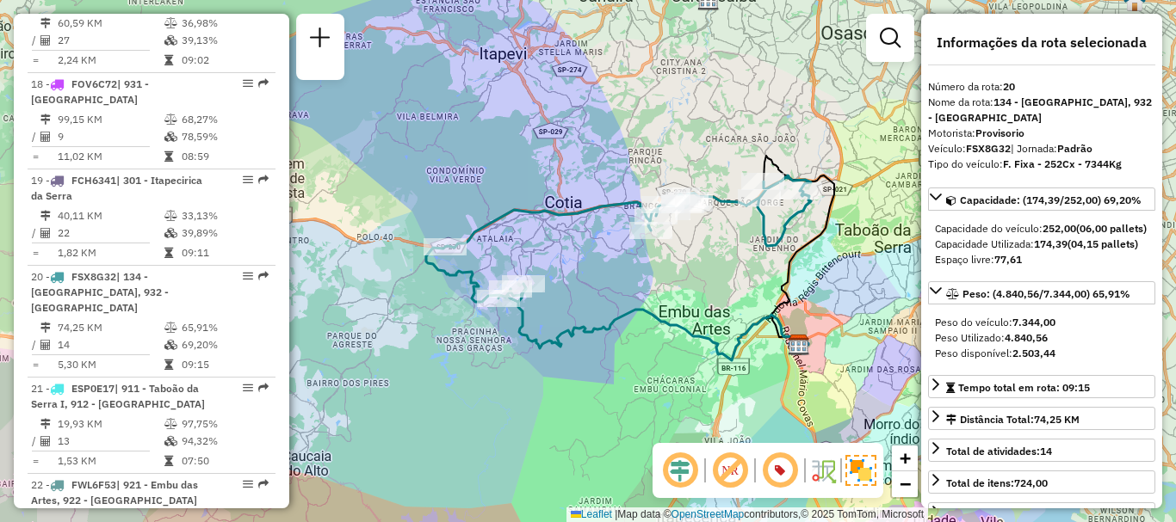
scroll to position [1803, 0]
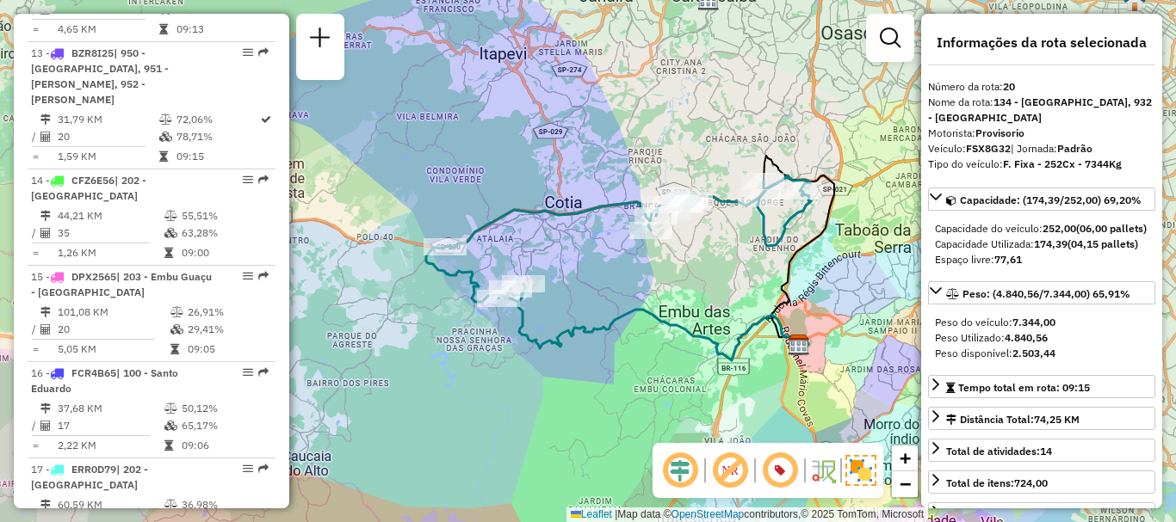
click at [0, 297] on div "Janela de atendimento Grade de atendimento Capacidade Transportadoras Veículos …" at bounding box center [588, 261] width 1176 height 522
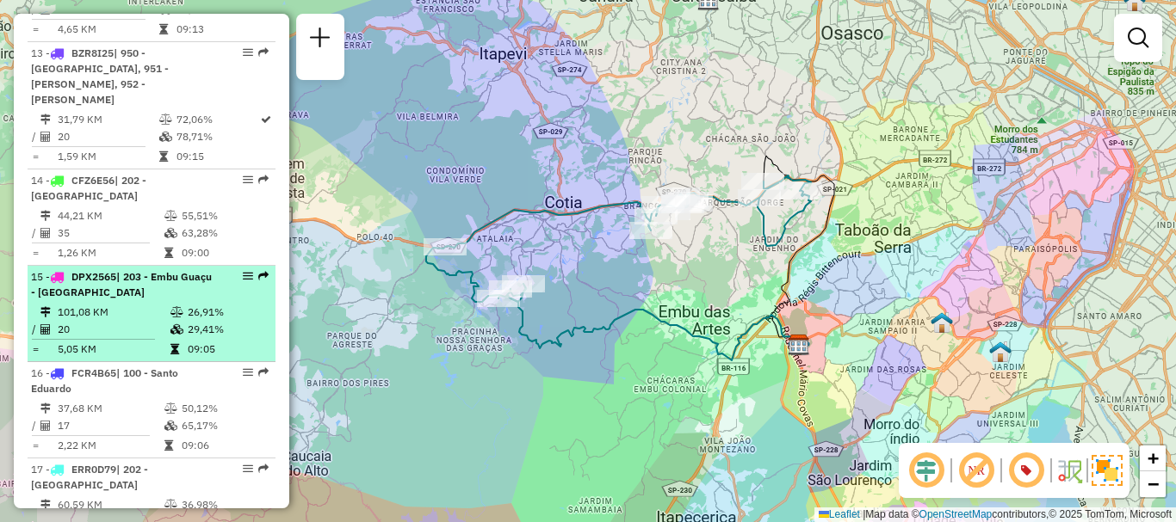
click at [114, 285] on li "15 - DPX2565 | 203 - Embu Guaçu - Itararé 101,08 KM 26,91% / 20 29,41% = 5,05 K…" at bounding box center [152, 314] width 248 height 96
select select "**********"
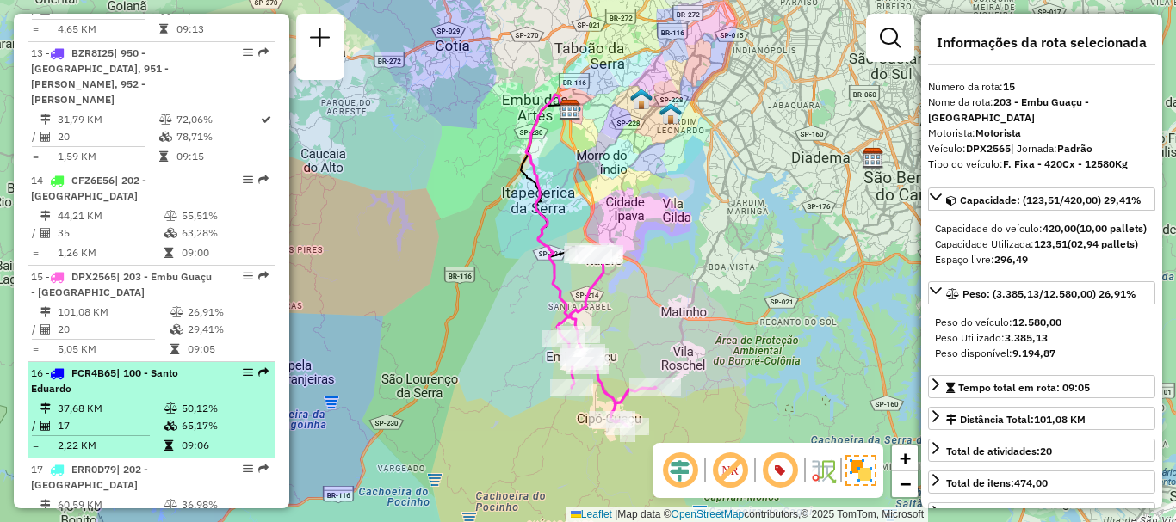
drag, startPoint x: 151, startPoint y: 375, endPoint x: 153, endPoint y: 361, distance: 14.7
click at [145, 373] on div "16 - FCR4B65 | 100 - Santo Eduardo" at bounding box center [122, 381] width 182 height 31
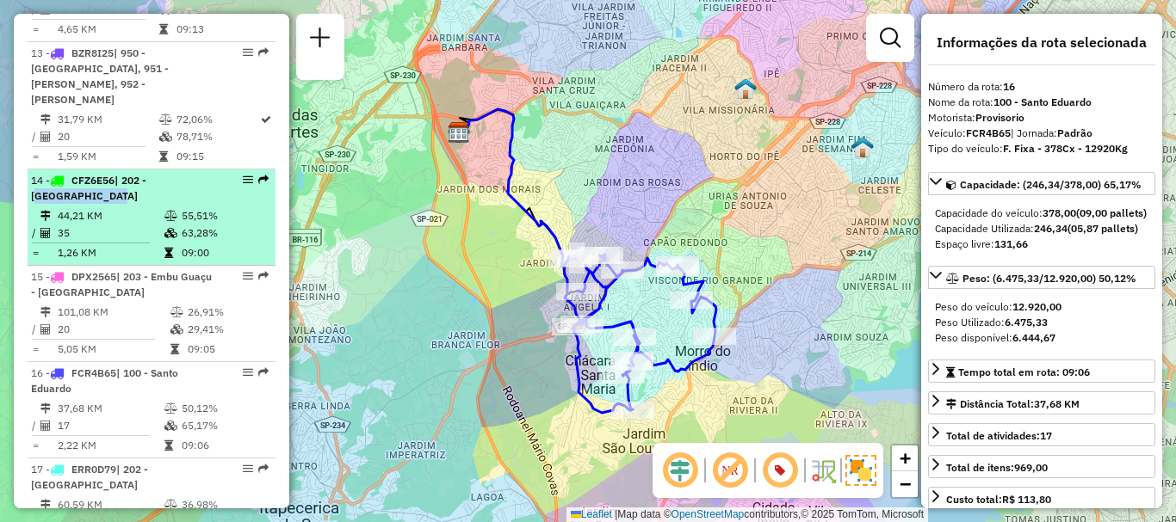
click at [152, 173] on div "14 - CFZ6E56 | 202 - Jardim Aracati" at bounding box center [122, 188] width 182 height 31
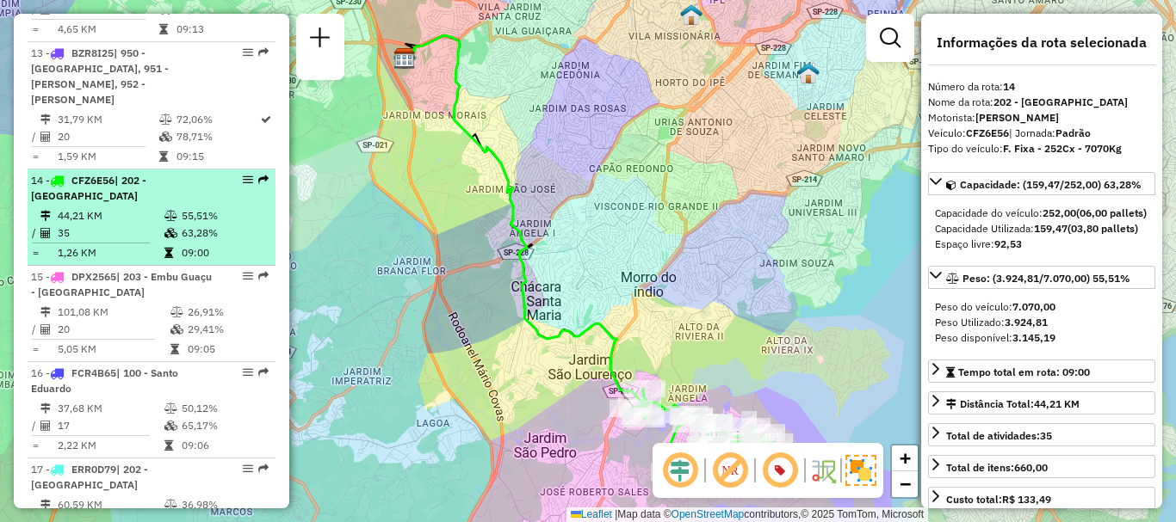
click at [95, 244] on td "1,26 KM" at bounding box center [110, 252] width 107 height 17
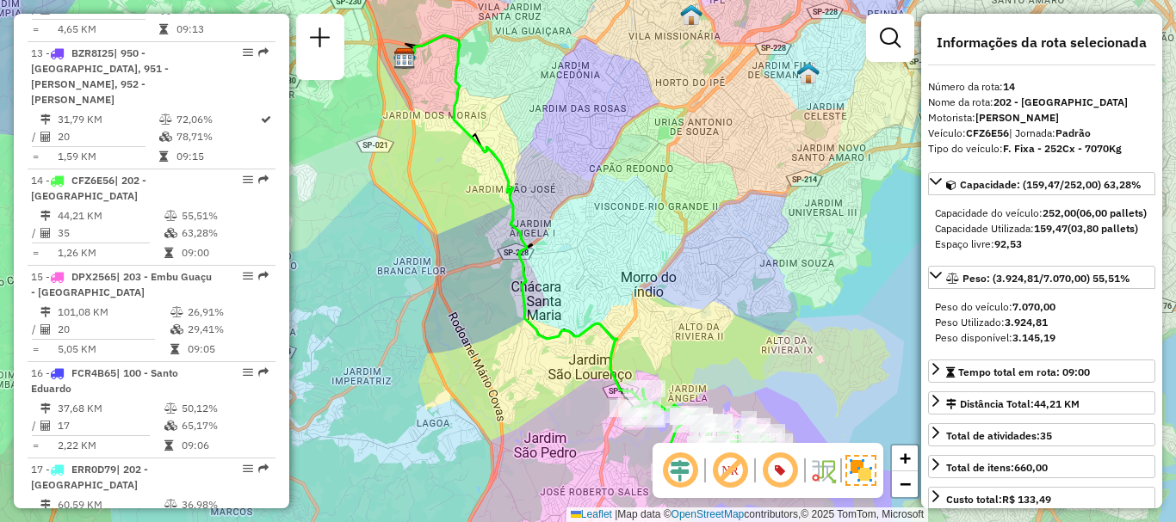
scroll to position [2879, 0]
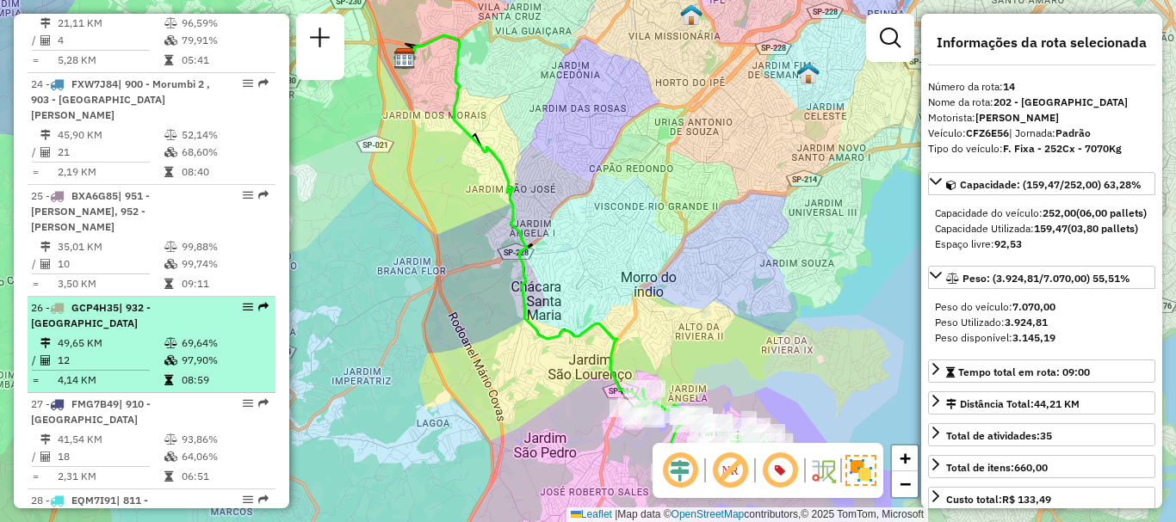
click at [177, 300] on div "26 - GCP4H35 | 932 - Jardim Passárgada" at bounding box center [122, 315] width 182 height 31
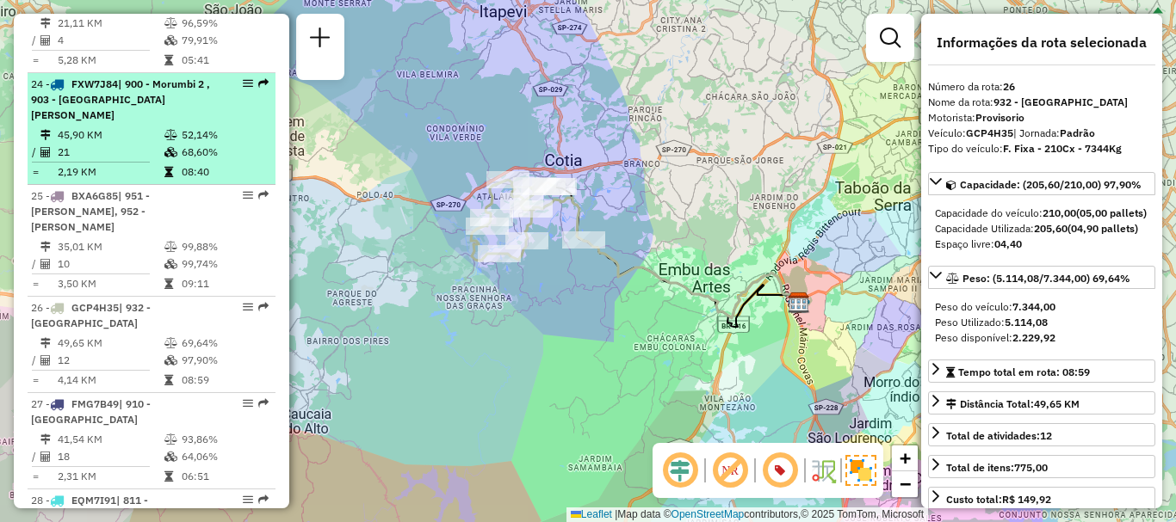
click at [185, 144] on td "68,60%" at bounding box center [224, 152] width 87 height 17
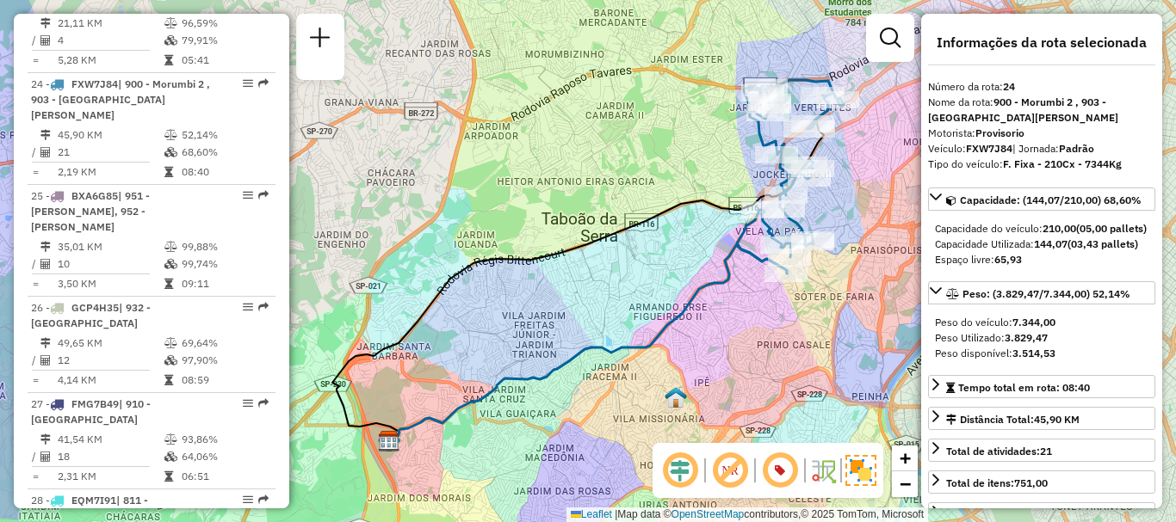
click at [527, 212] on div "Janela de atendimento Grade de atendimento Capacidade Transportadoras Veículos …" at bounding box center [588, 261] width 1176 height 522
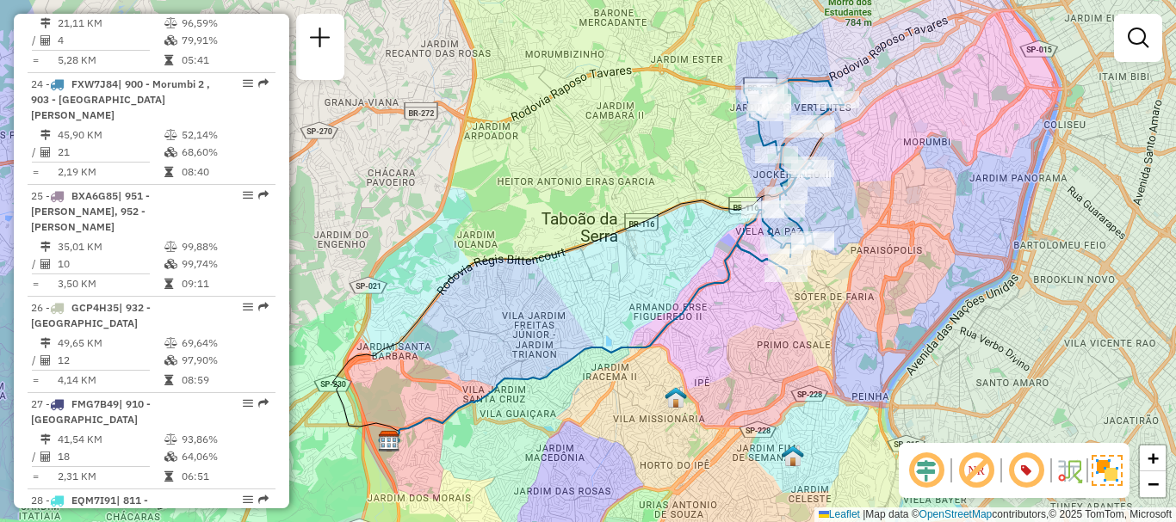
scroll to position [6634, 0]
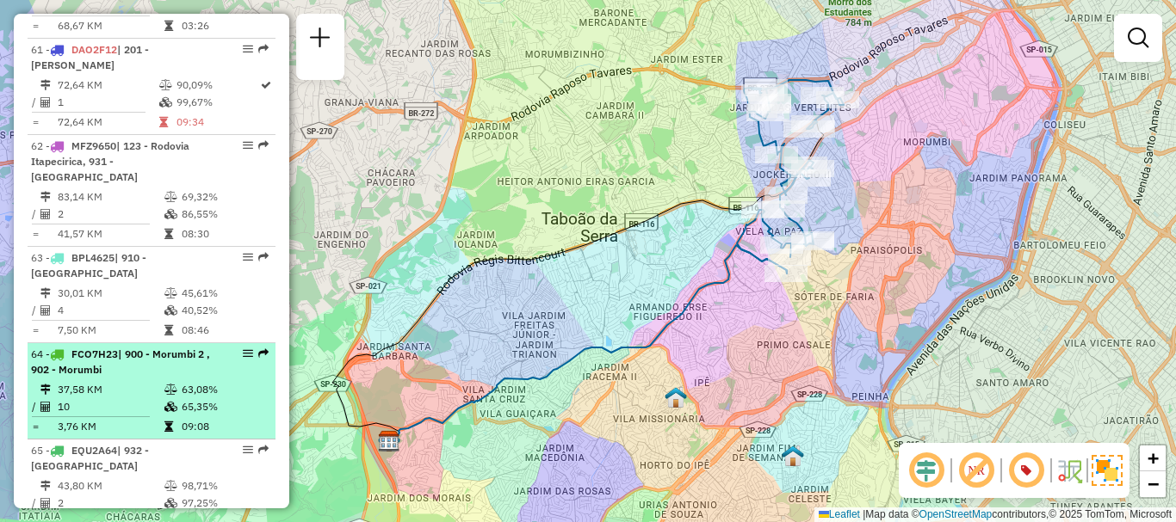
click at [67, 381] on td "37,58 KM" at bounding box center [110, 389] width 107 height 17
select select "**********"
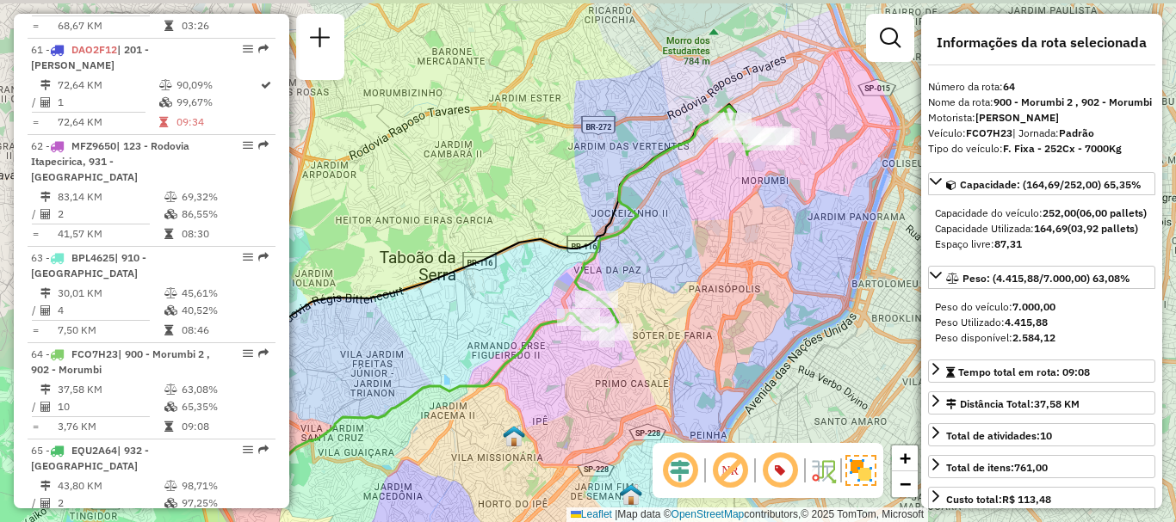
drag, startPoint x: 544, startPoint y: 172, endPoint x: 436, endPoint y: 201, distance: 111.5
click at [436, 201] on div "Janela de atendimento Grade de atendimento Capacidade Transportadoras Veículos …" at bounding box center [588, 261] width 1176 height 522
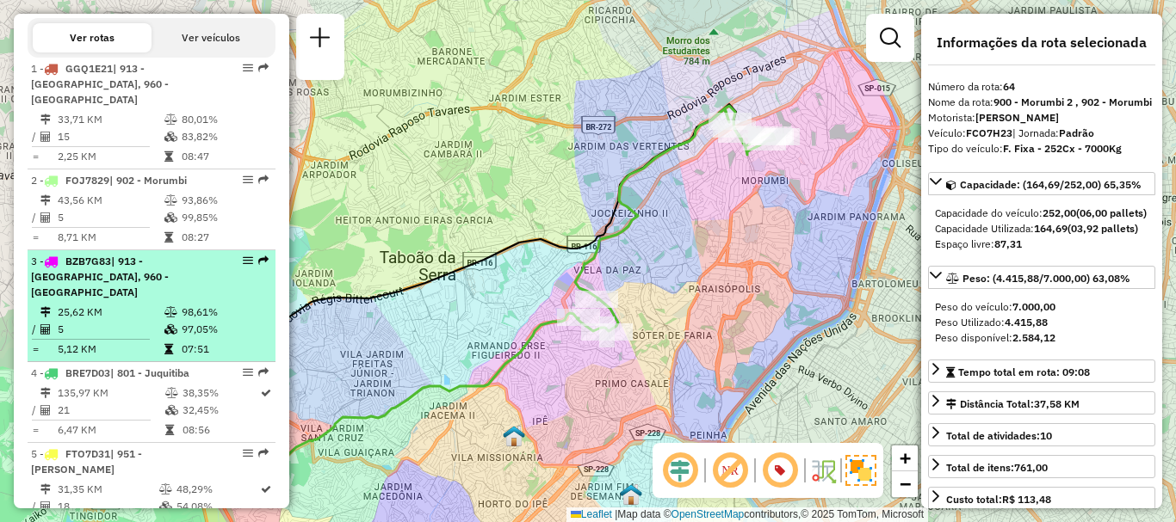
click at [164, 321] on td at bounding box center [172, 329] width 17 height 17
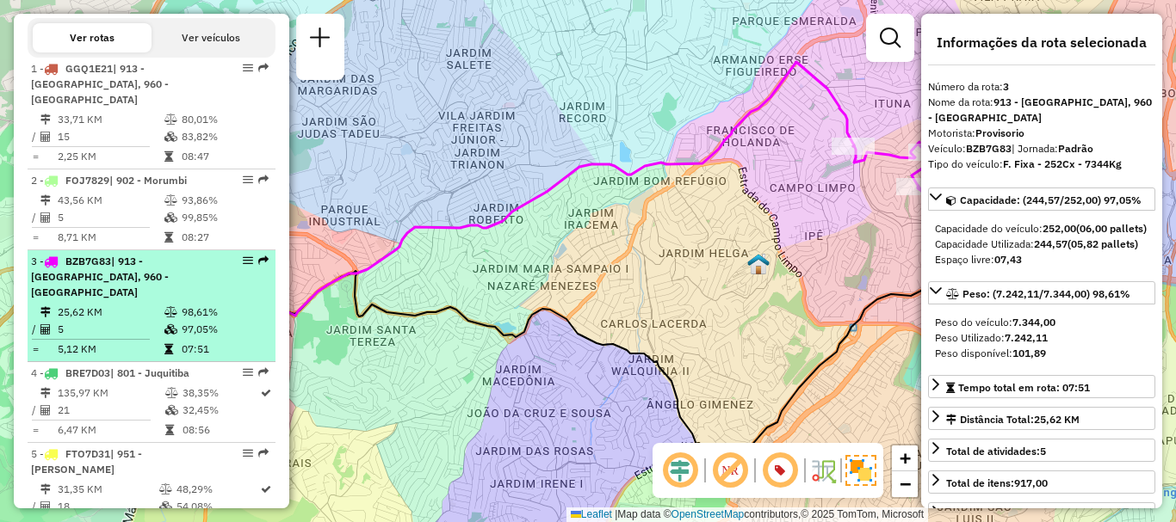
click at [169, 255] on span "| 913 - Campo Limpo, 960 - Vila das Belezas" at bounding box center [100, 277] width 138 height 44
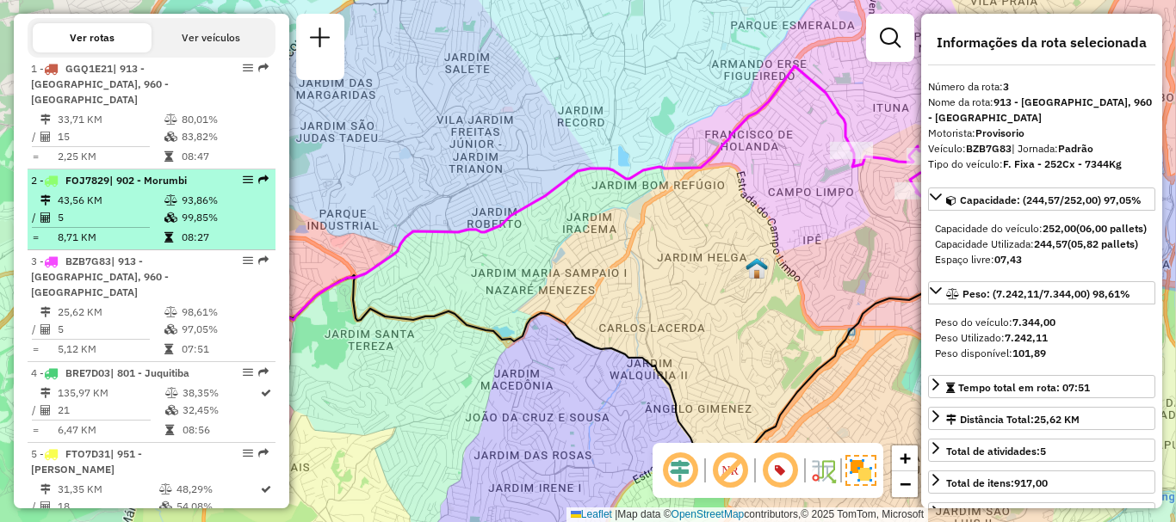
click at [181, 215] on td "99,85%" at bounding box center [224, 217] width 87 height 17
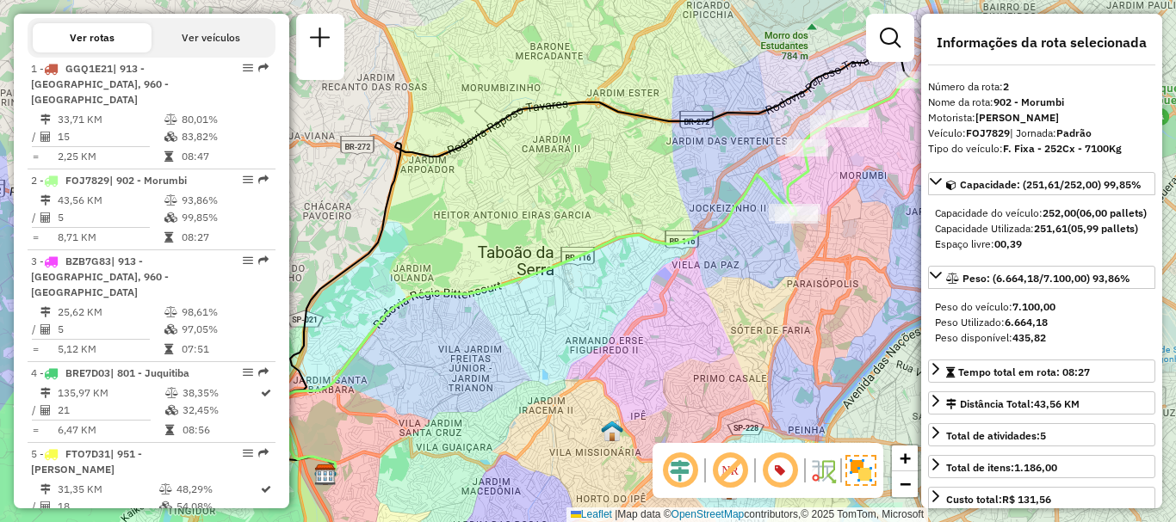
scroll to position [1595, 0]
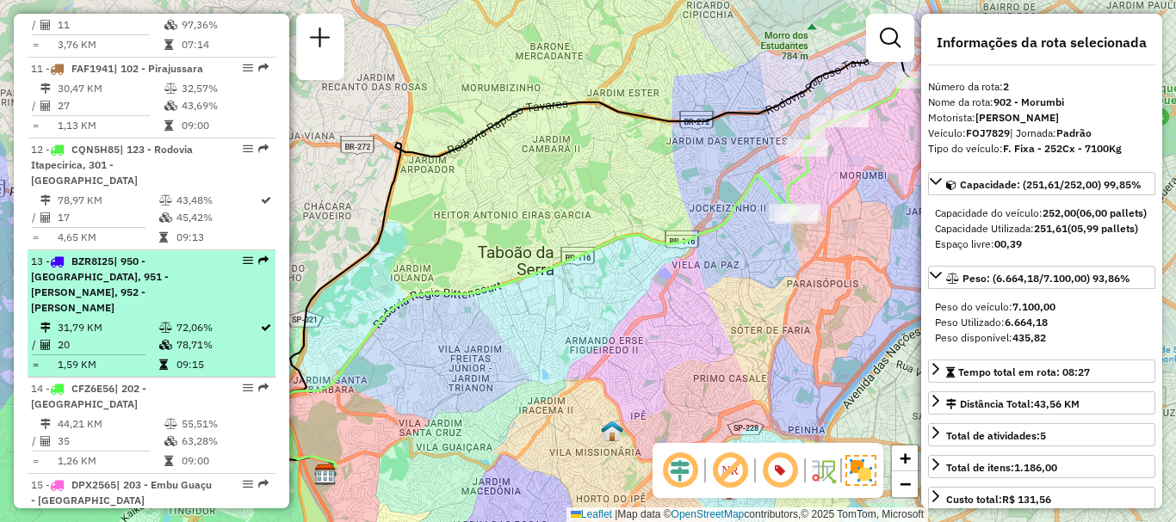
click at [93, 265] on span "BZR8I25" at bounding box center [92, 261] width 42 height 13
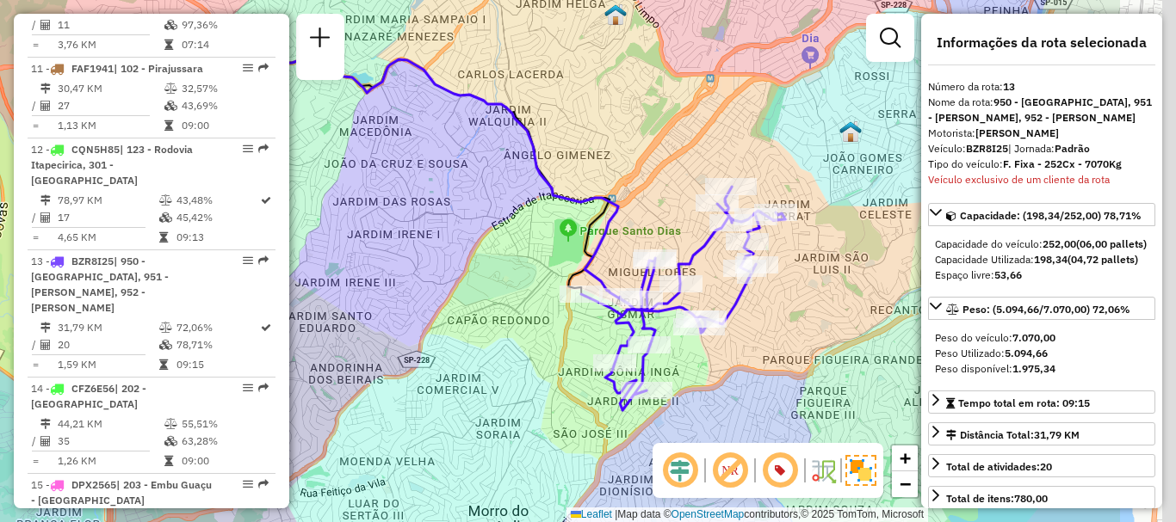
drag, startPoint x: 621, startPoint y: 313, endPoint x: 441, endPoint y: 262, distance: 187.9
click at [439, 262] on div "Janela de atendimento Grade de atendimento Capacidade Transportadoras Veículos …" at bounding box center [588, 261] width 1176 height 522
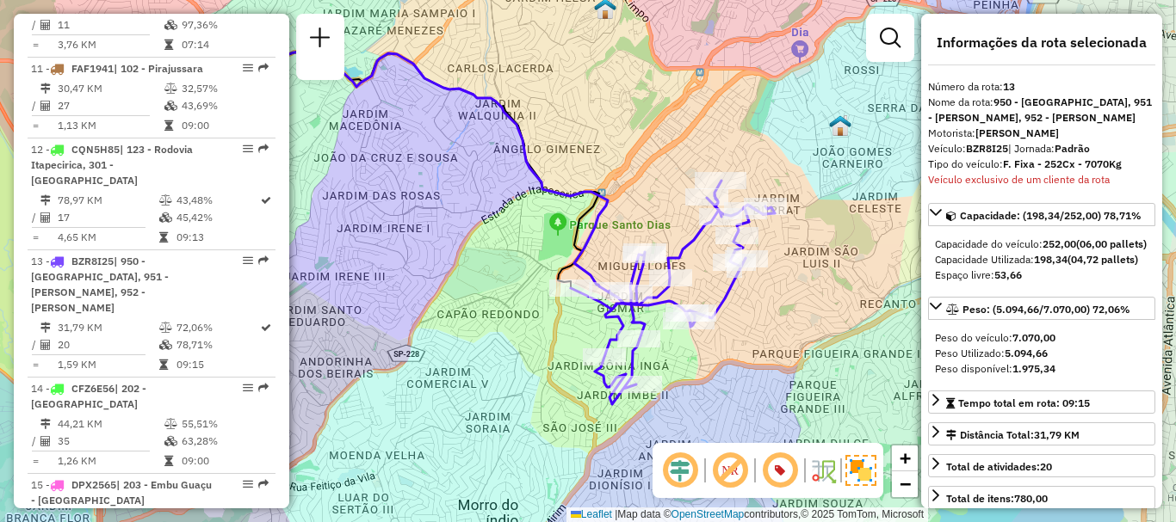
scroll to position [1899, 0]
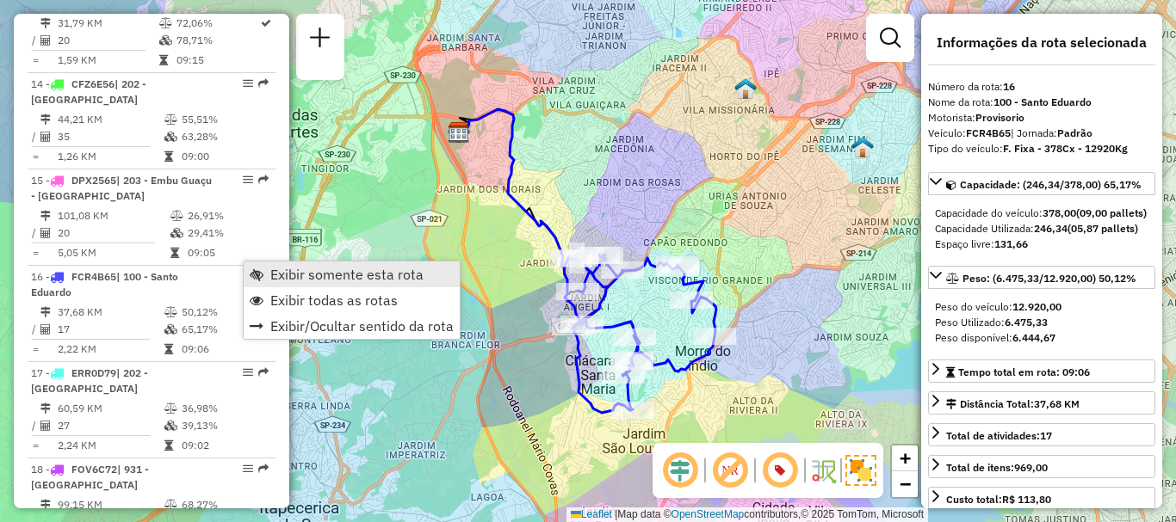
click at [280, 274] on span "Exibir somente esta rota" at bounding box center [346, 275] width 153 height 14
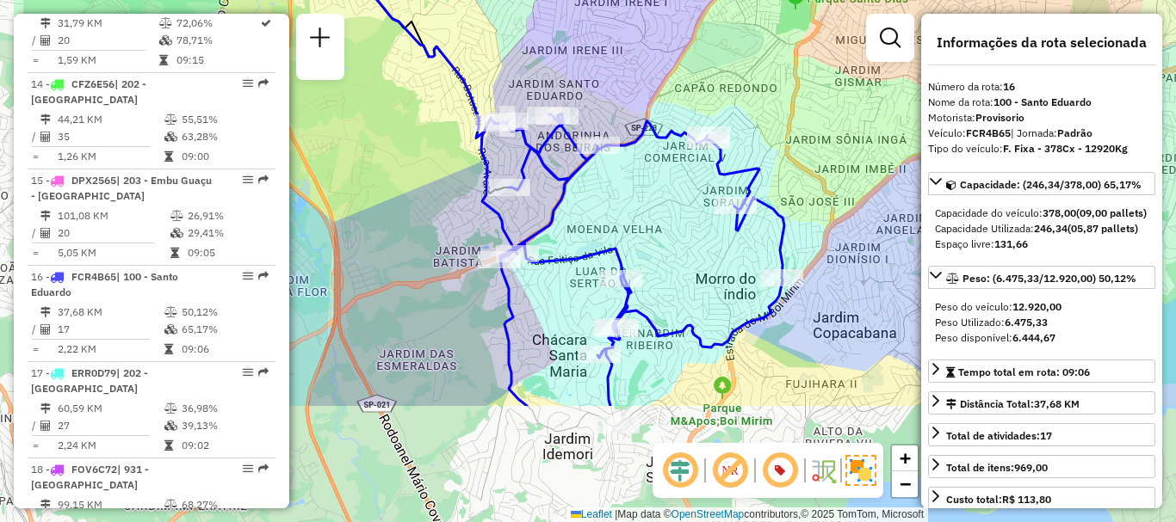
drag, startPoint x: 725, startPoint y: 284, endPoint x: 857, endPoint y: 116, distance: 213.3
click at [857, 116] on div "Janela de atendimento Grade de atendimento Capacidade Transportadoras Veículos …" at bounding box center [588, 261] width 1176 height 522
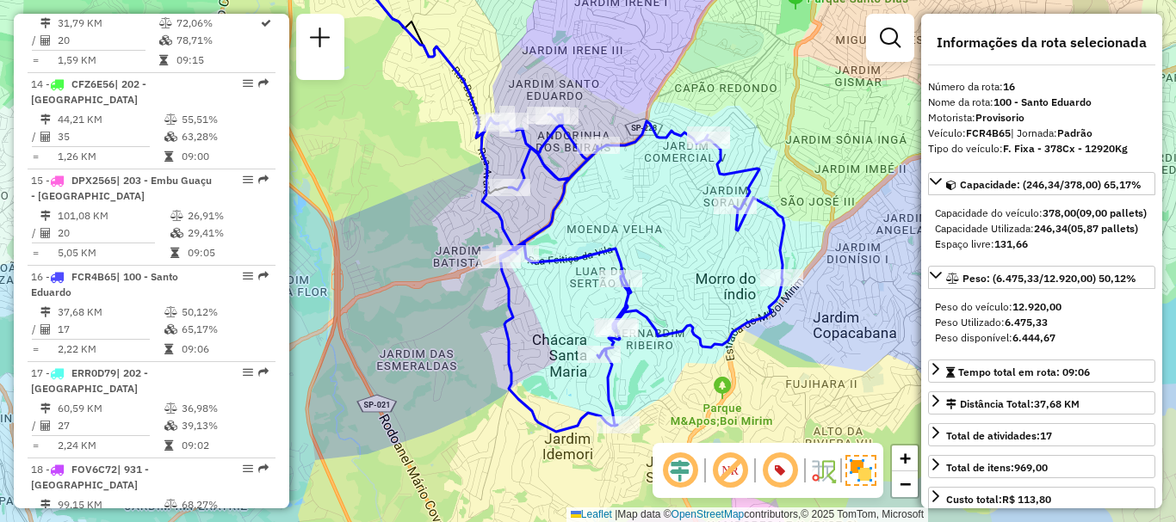
scroll to position [2188, 0]
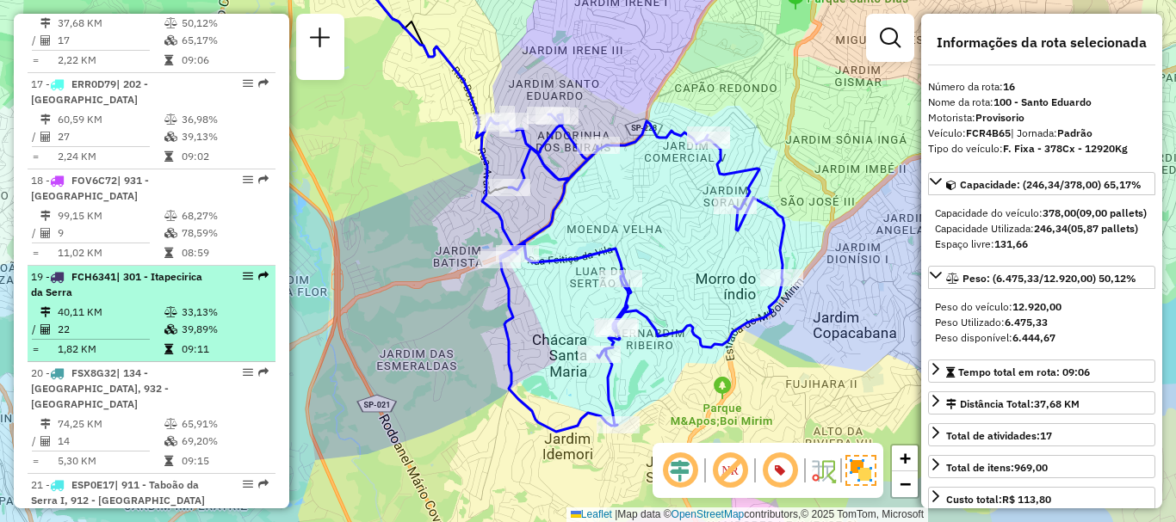
click at [108, 286] on li "19 - FCH6341 | 301 - Itapecirica da Serra 40,11 KM 33,13% / 22 39,89% = 1,82 KM…" at bounding box center [152, 314] width 248 height 96
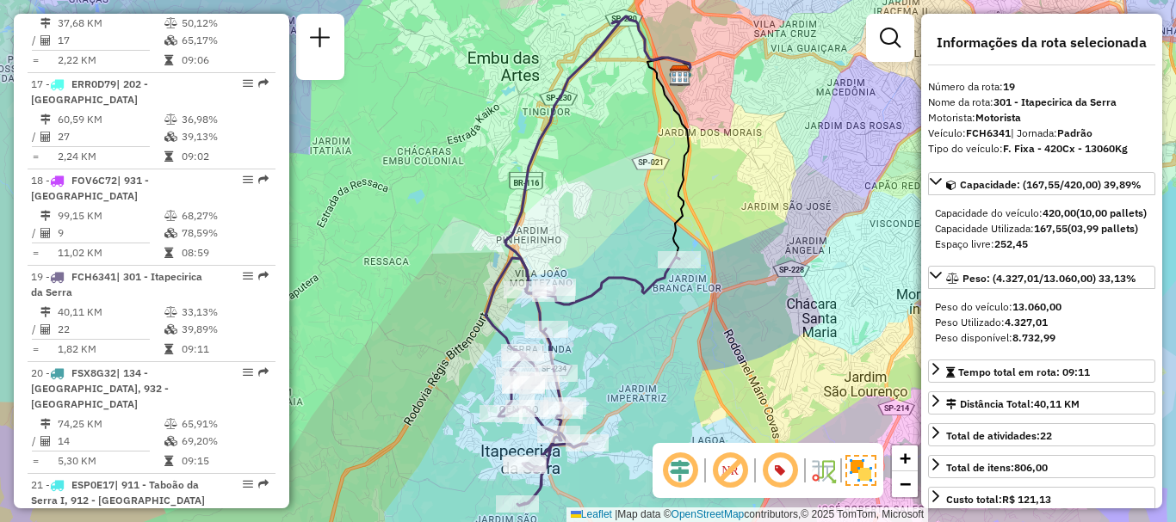
scroll to position [2879, 0]
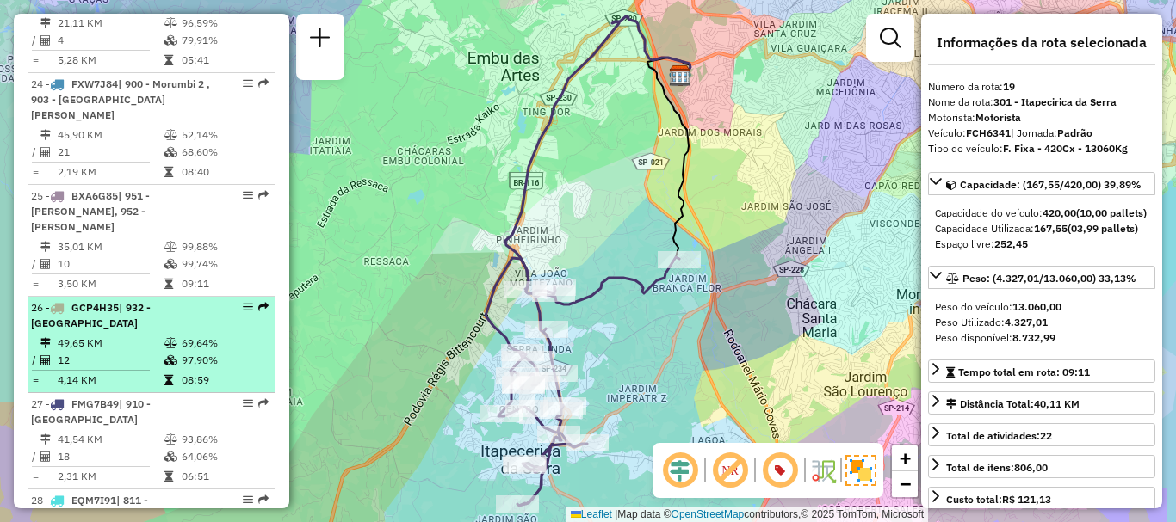
click at [157, 335] on td "49,65 KM" at bounding box center [110, 343] width 107 height 17
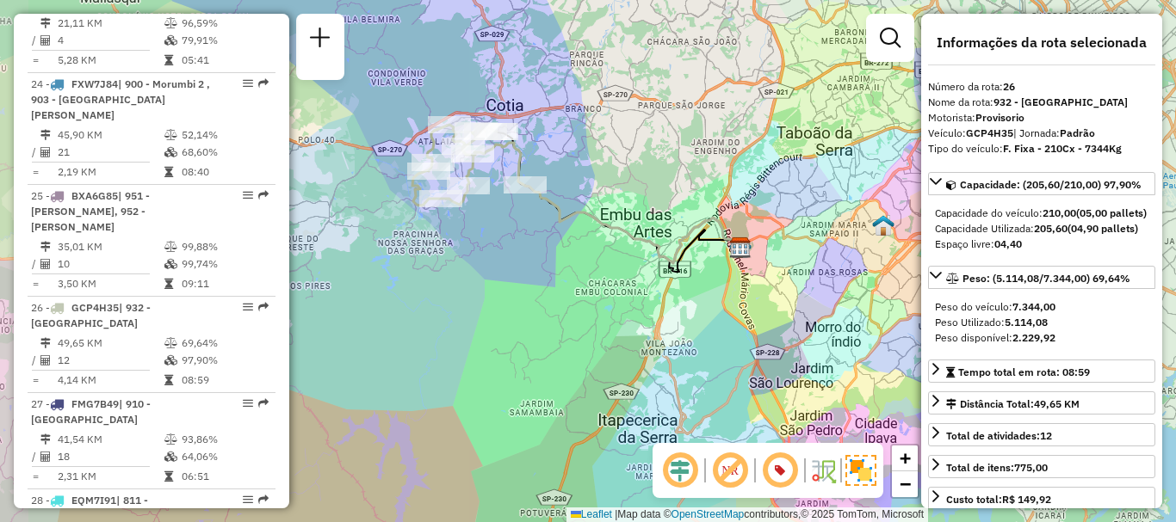
drag, startPoint x: 545, startPoint y: 200, endPoint x: 614, endPoint y: 186, distance: 70.2
click at [614, 186] on div "Janela de atendimento Grade de atendimento Capacidade Transportadoras Veículos …" at bounding box center [588, 261] width 1176 height 522
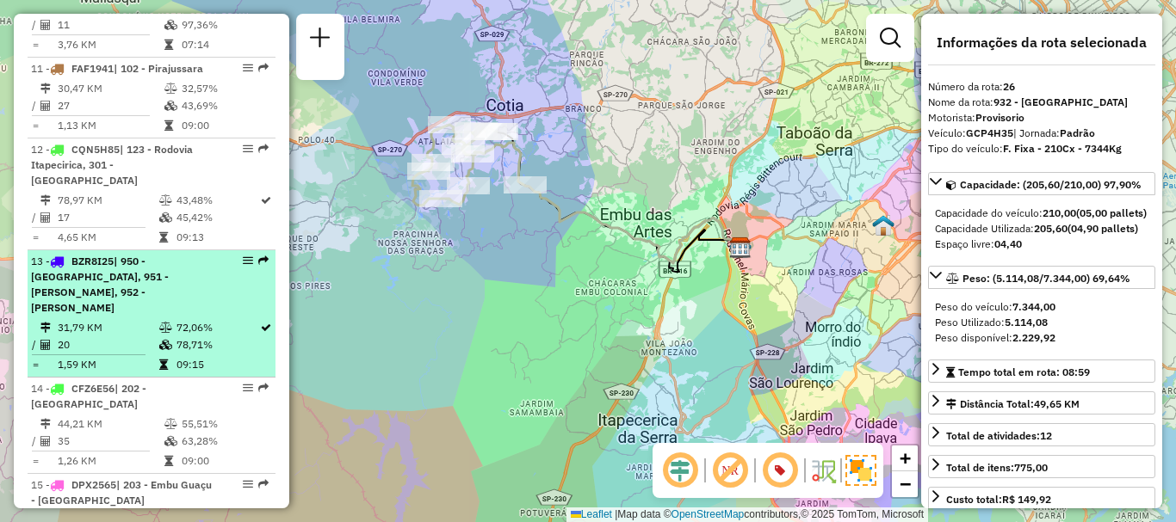
click at [169, 282] on span "| 950 - Jardim Germânia, 951 - Giovane Gronchi, 952 - Patio Guida Caio" at bounding box center [100, 284] width 138 height 59
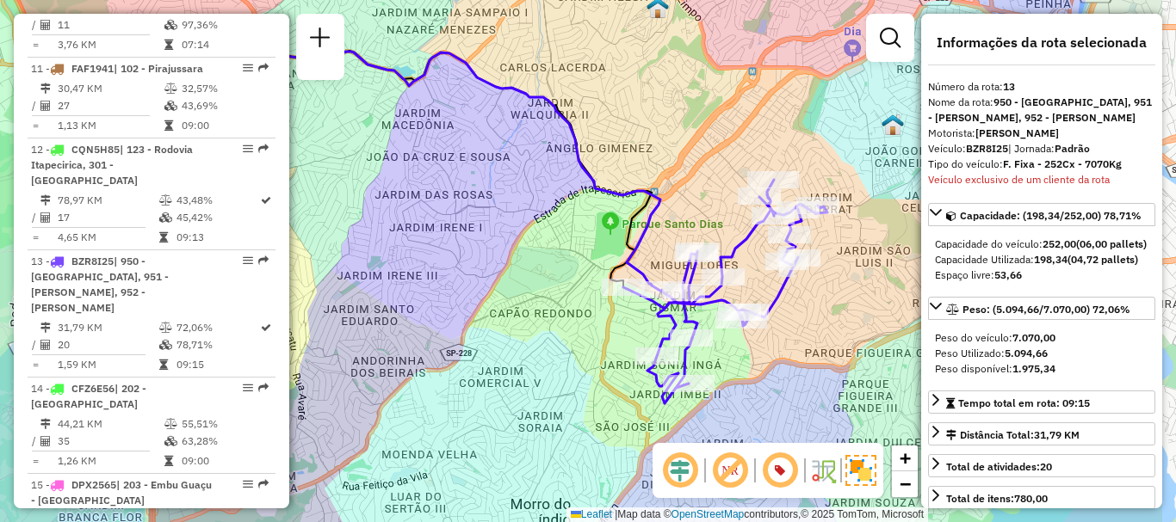
drag, startPoint x: 497, startPoint y: 297, endPoint x: 367, endPoint y: 245, distance: 139.8
click at [367, 245] on div "Janela de atendimento Grade de atendimento Capacidade Transportadoras Veículos …" at bounding box center [588, 261] width 1176 height 522
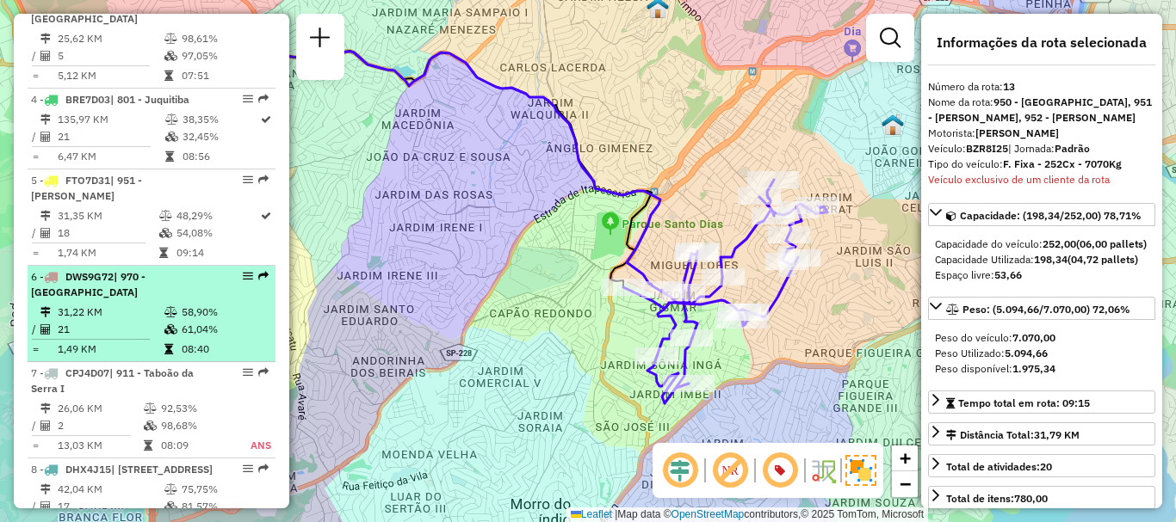
drag, startPoint x: 112, startPoint y: 305, endPoint x: 116, endPoint y: 319, distance: 14.4
click at [114, 321] on td "21" at bounding box center [110, 329] width 107 height 17
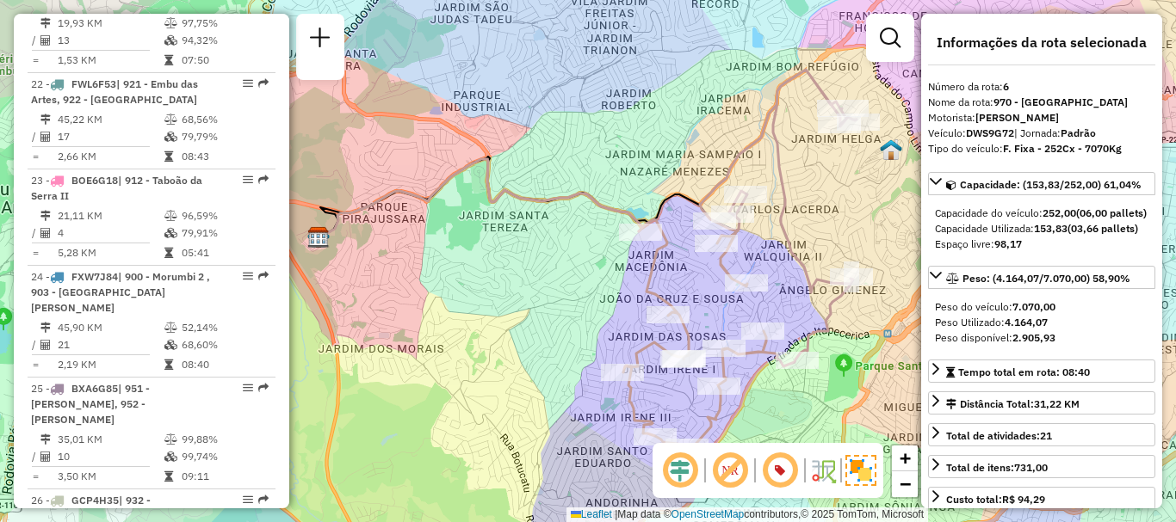
scroll to position [6634, 0]
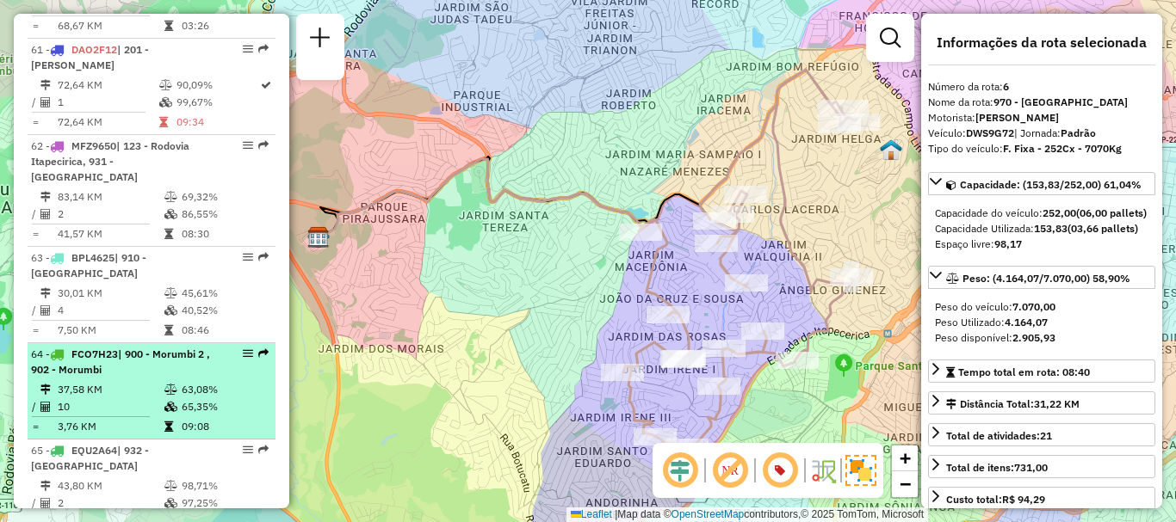
click at [50, 343] on li "64 - FCO7H23 | 900 - Morumbi 2 , 902 - Morumbi 37,58 KM 63,08% / 10 65,35% = 3,…" at bounding box center [152, 391] width 248 height 96
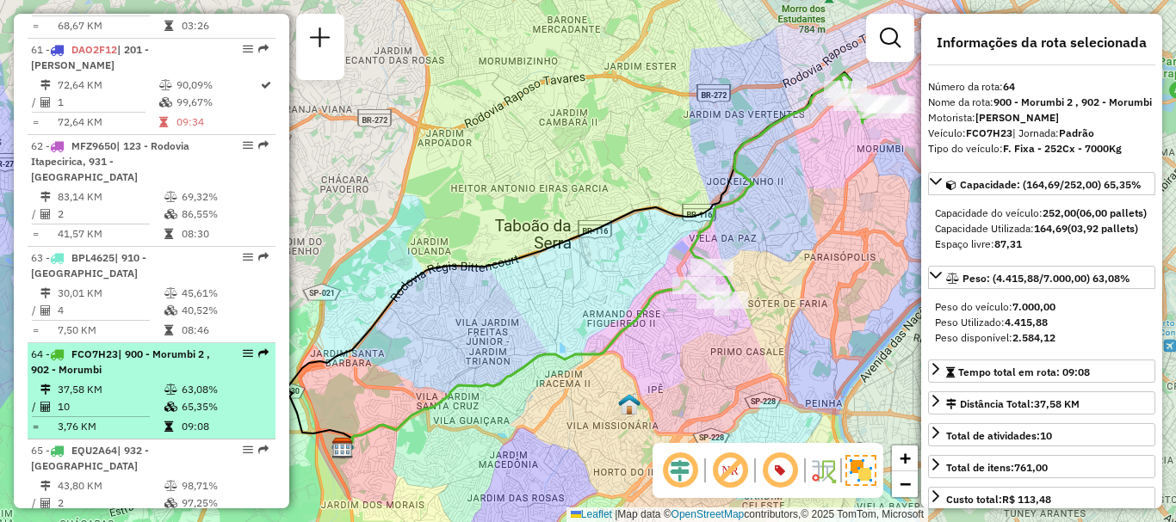
scroll to position [1595, 0]
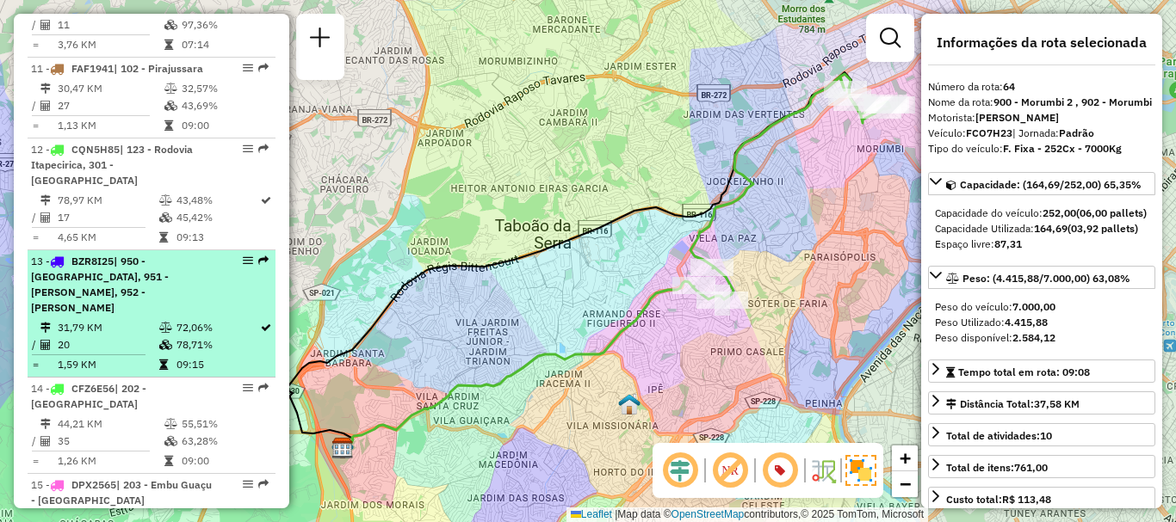
click at [149, 293] on div "13 - BZR8I25 | 950 - Jardim Germânia, 951 - Giovane Gronchi, 952 - Patio Guida …" at bounding box center [122, 285] width 182 height 62
